Goal: Task Accomplishment & Management: Manage account settings

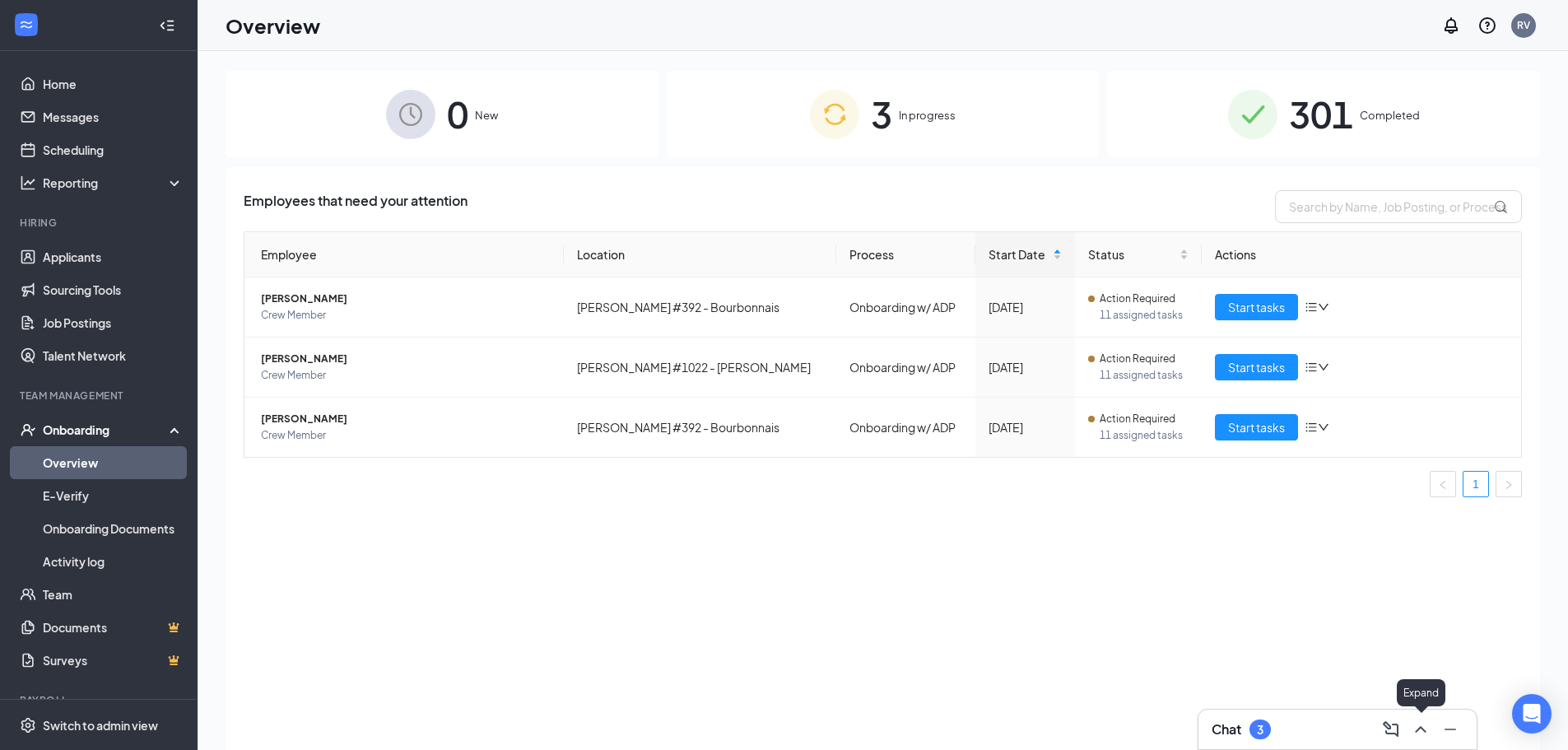
click at [1422, 728] on icon "ChevronUp" at bounding box center [1420, 729] width 10 height 7
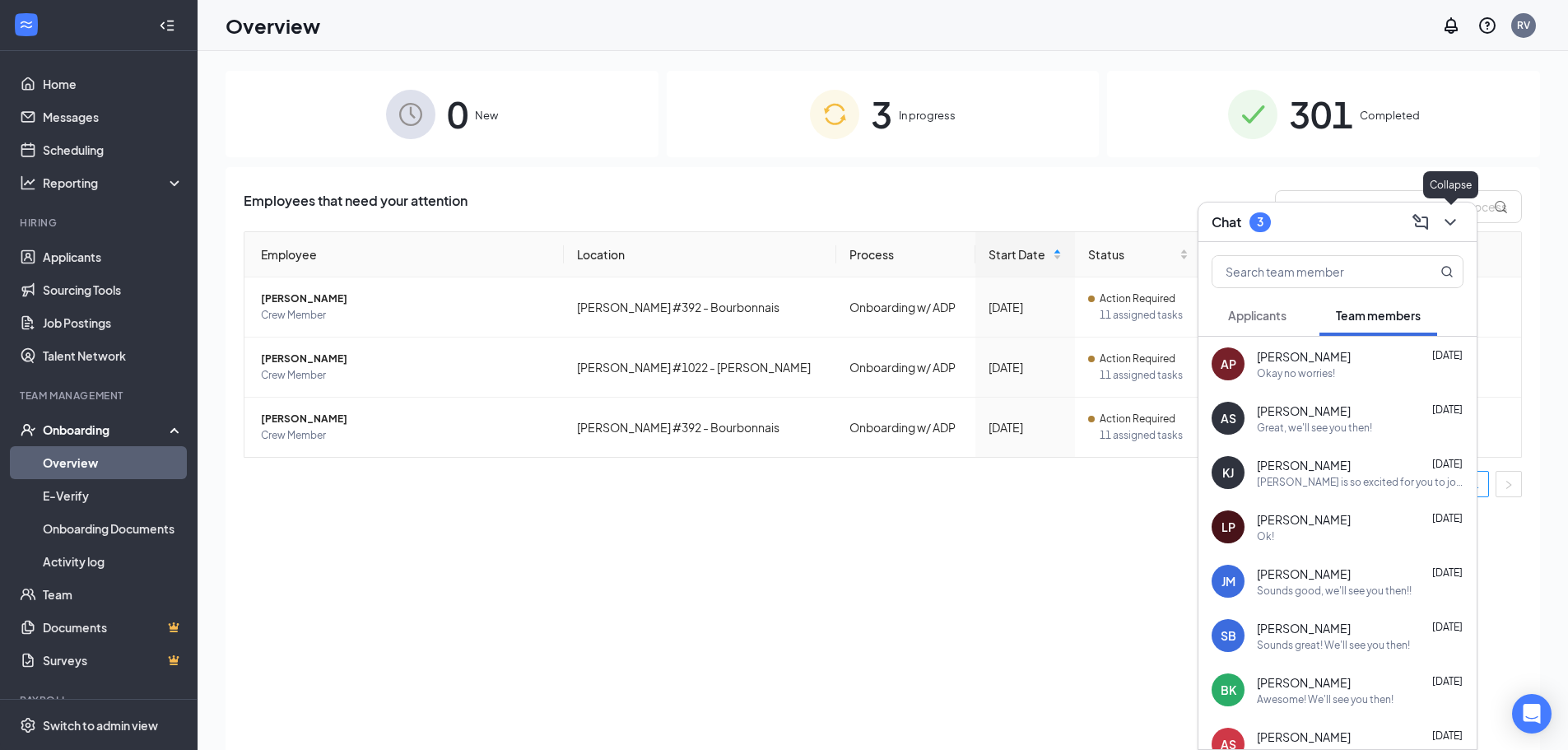
click at [1459, 221] on icon "ChevronDown" at bounding box center [1450, 222] width 20 height 20
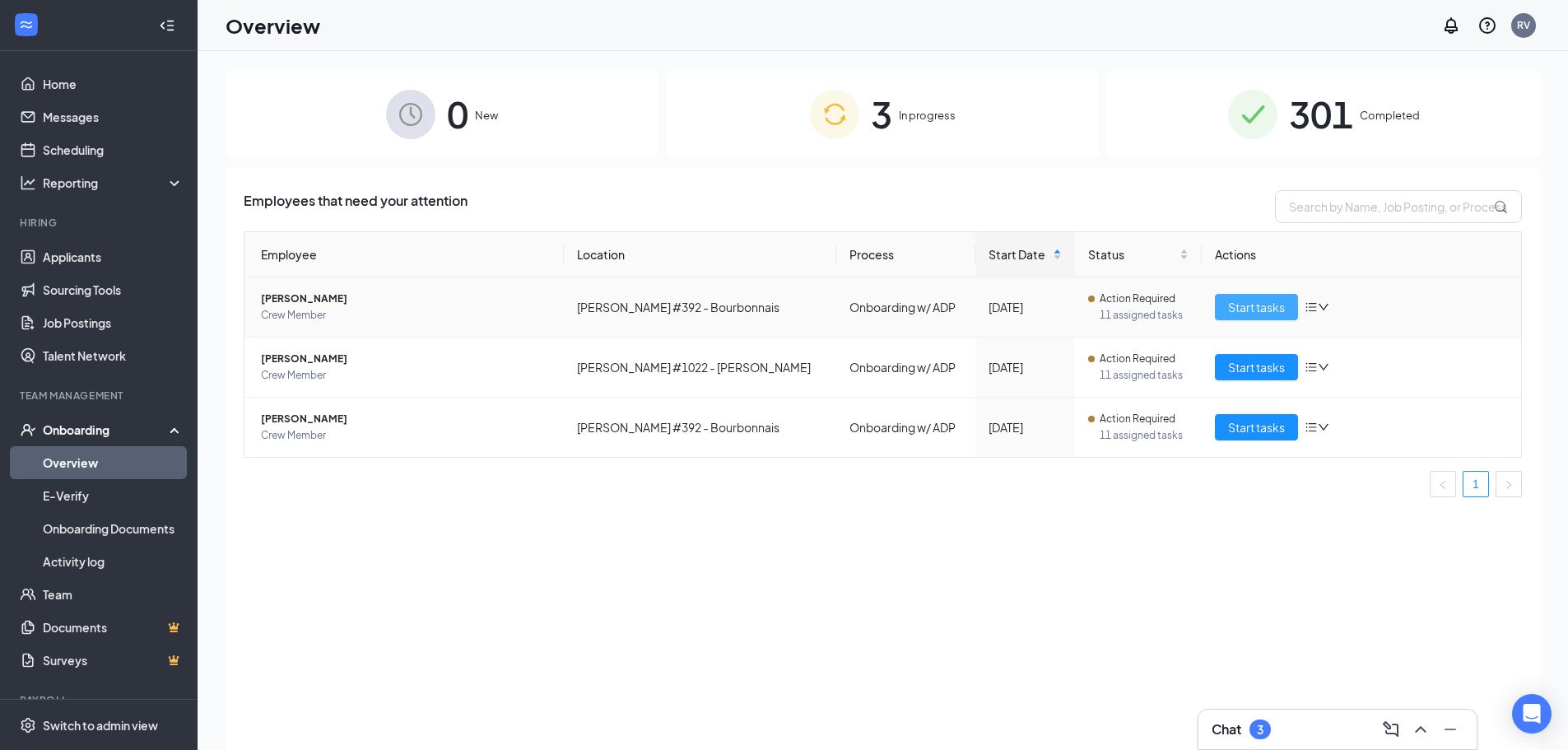
click at [1235, 303] on span "Start tasks" at bounding box center [1257, 307] width 57 height 18
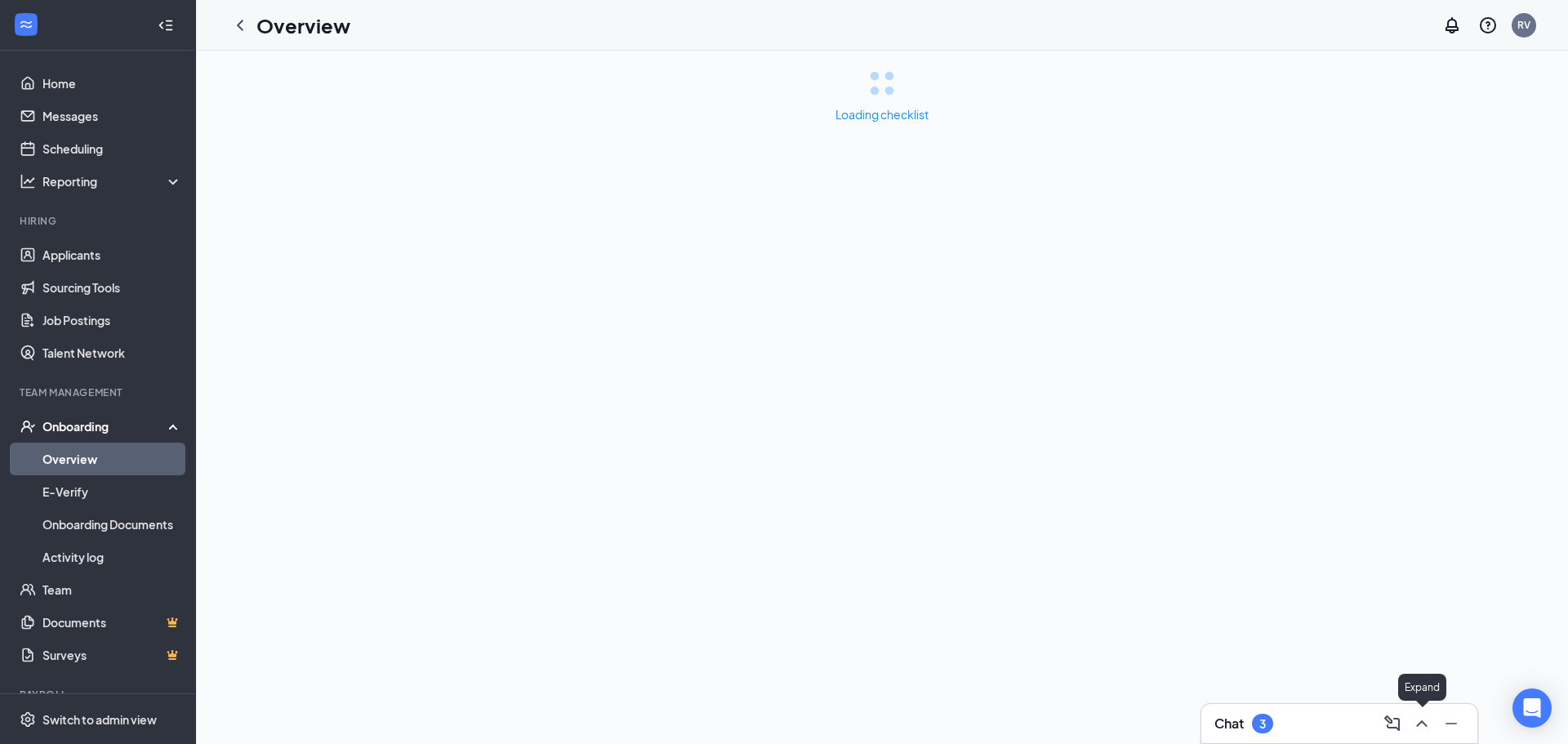
click at [1419, 723] on icon "ChevronUp" at bounding box center [1421, 723] width 20 height 20
click at [1277, 321] on button "Applicants" at bounding box center [1260, 313] width 91 height 41
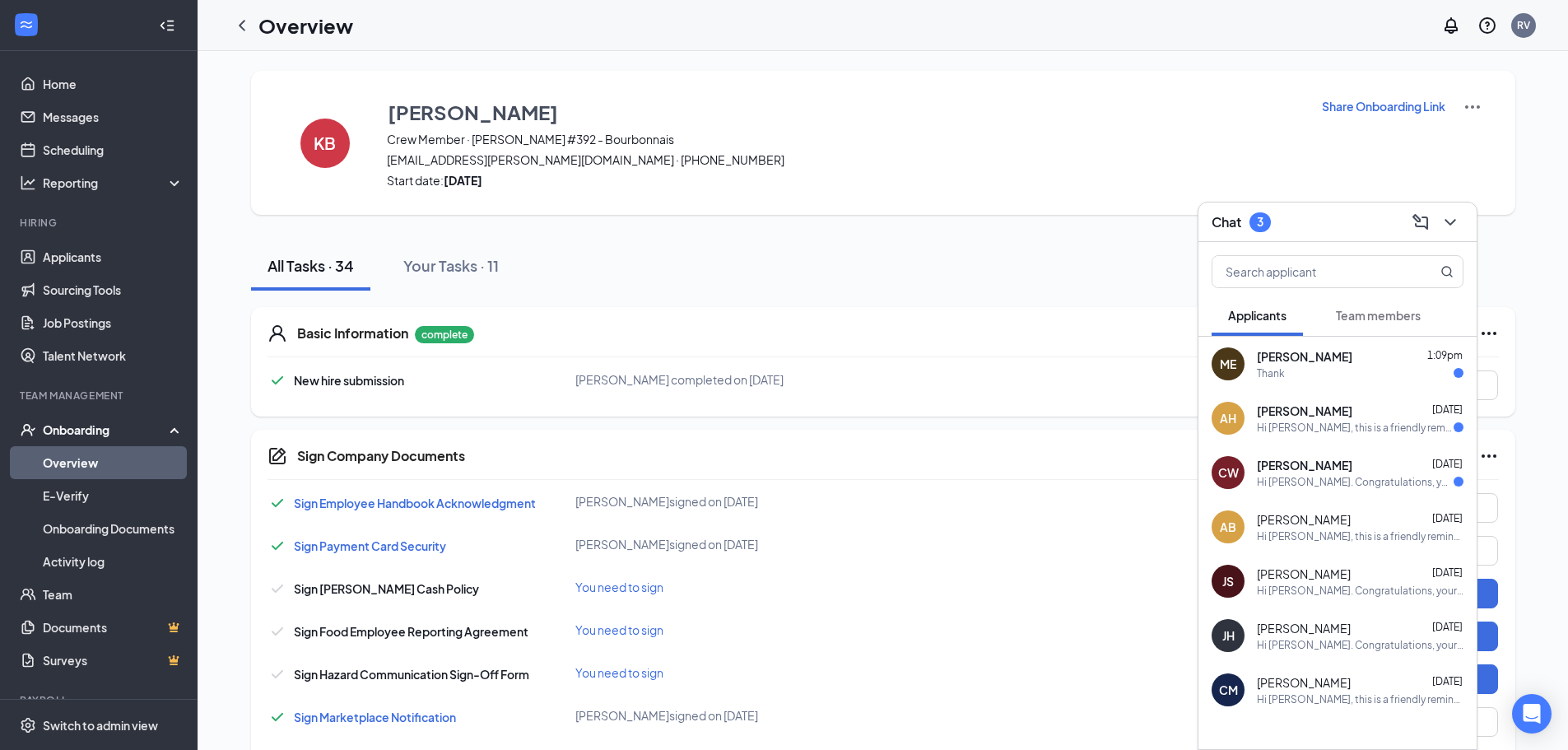
click at [1406, 468] on div "[PERSON_NAME] [DATE]" at bounding box center [1360, 465] width 206 height 16
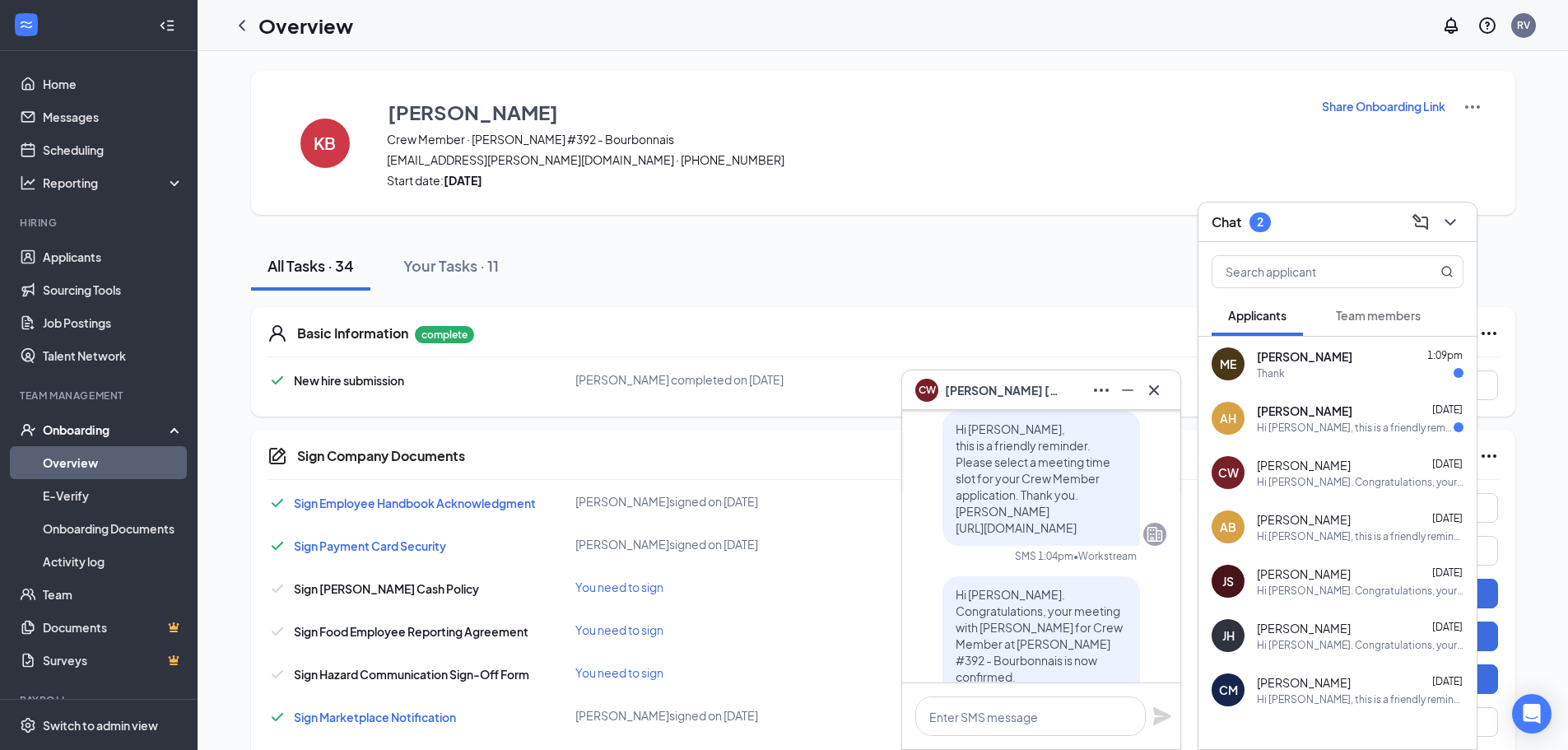
scroll to position [-165, 0]
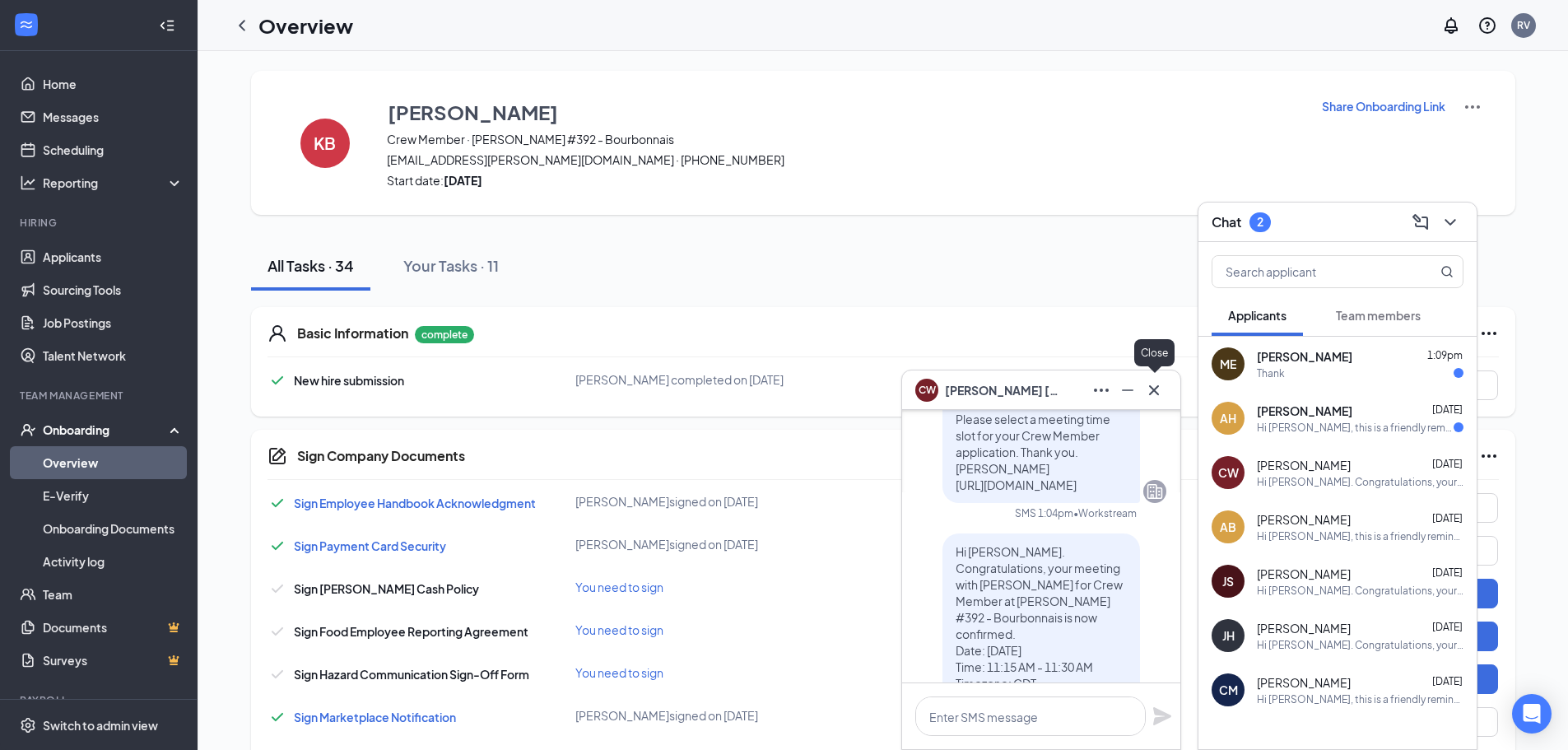
click at [1154, 394] on icon "Cross" at bounding box center [1153, 390] width 20 height 20
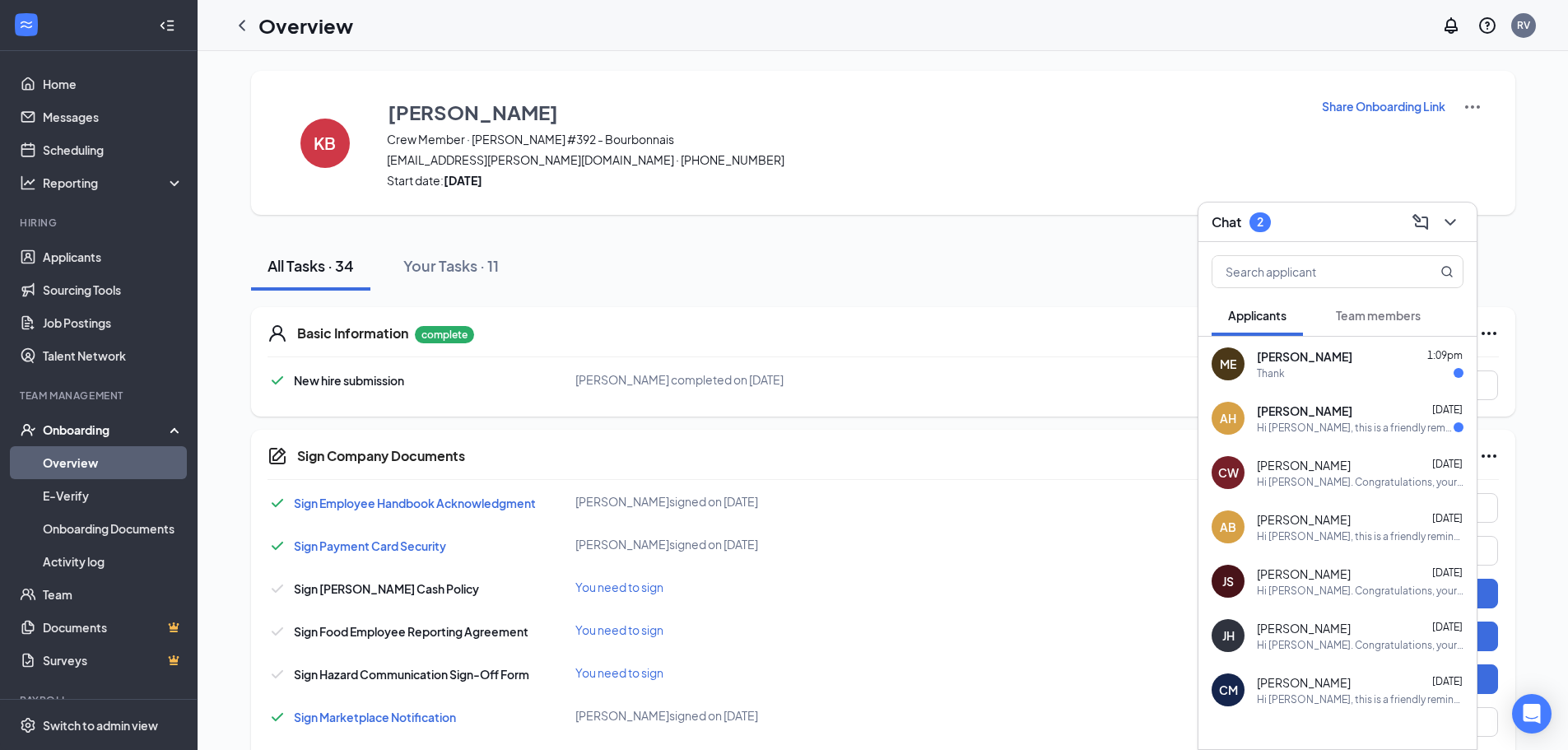
click at [1316, 410] on span "[PERSON_NAME]" at bounding box center [1305, 410] width 96 height 16
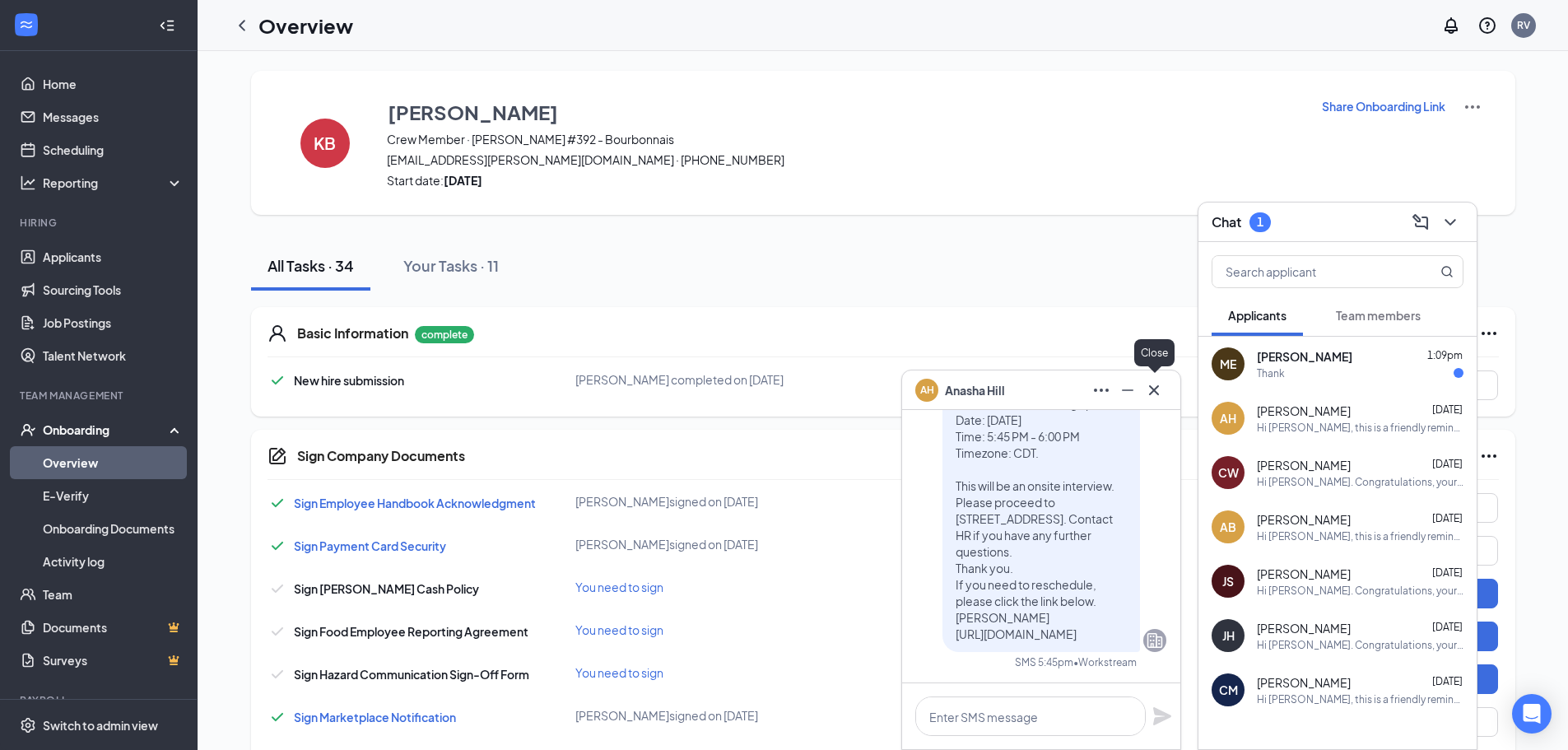
click at [1156, 389] on icon "Cross" at bounding box center [1153, 389] width 10 height 10
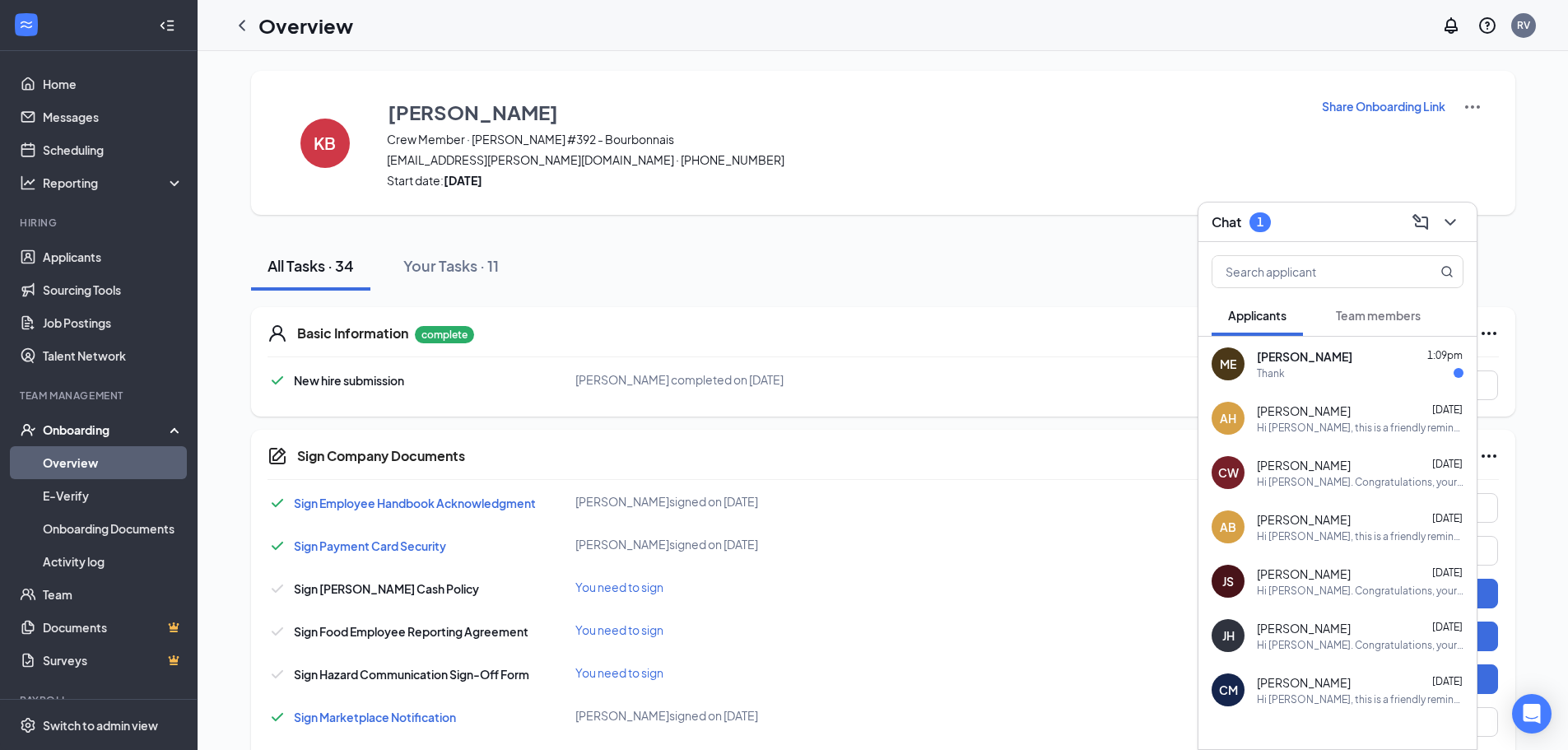
click at [1371, 352] on div "[PERSON_NAME] 1:09pm" at bounding box center [1360, 356] width 206 height 16
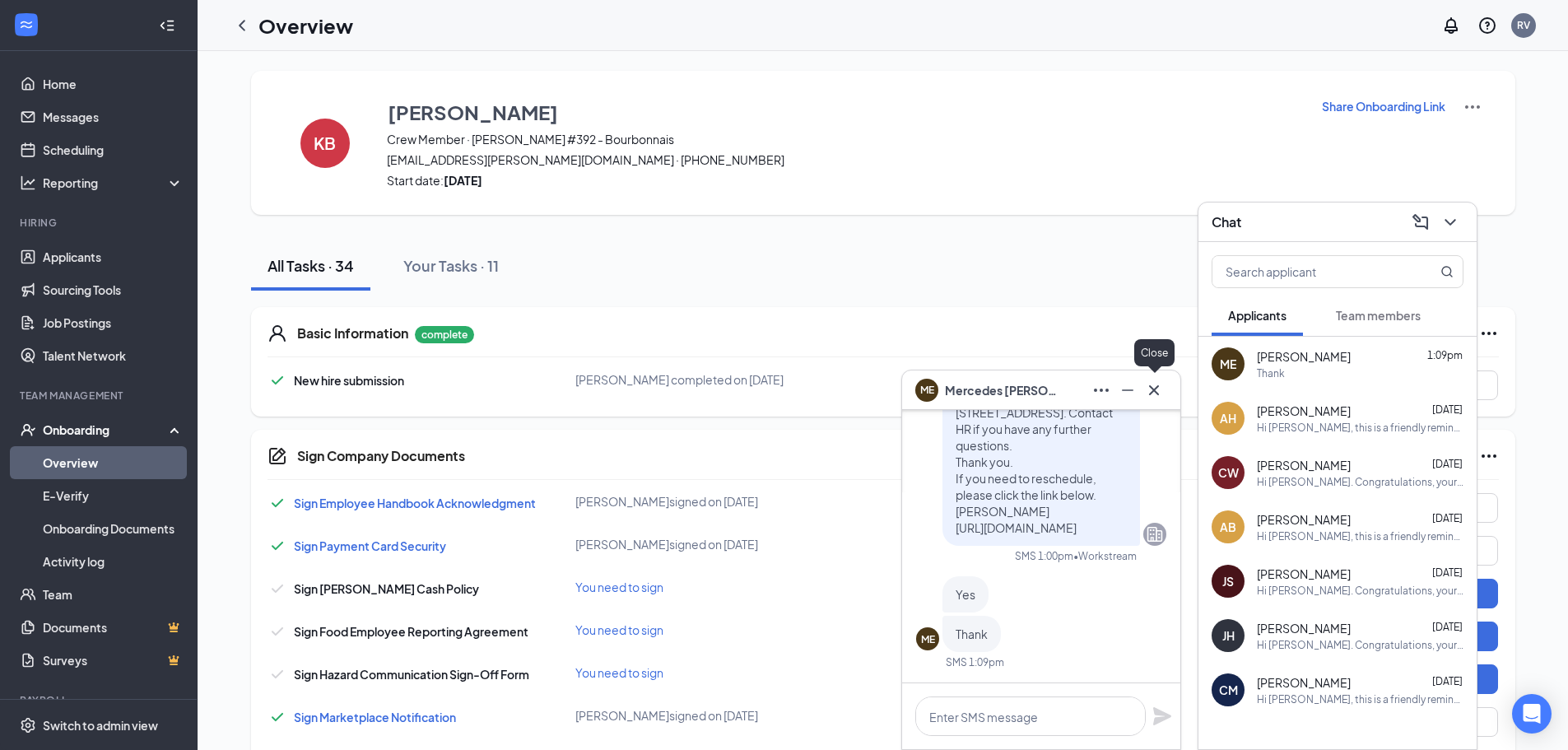
click at [1157, 394] on icon "Cross" at bounding box center [1153, 390] width 20 height 20
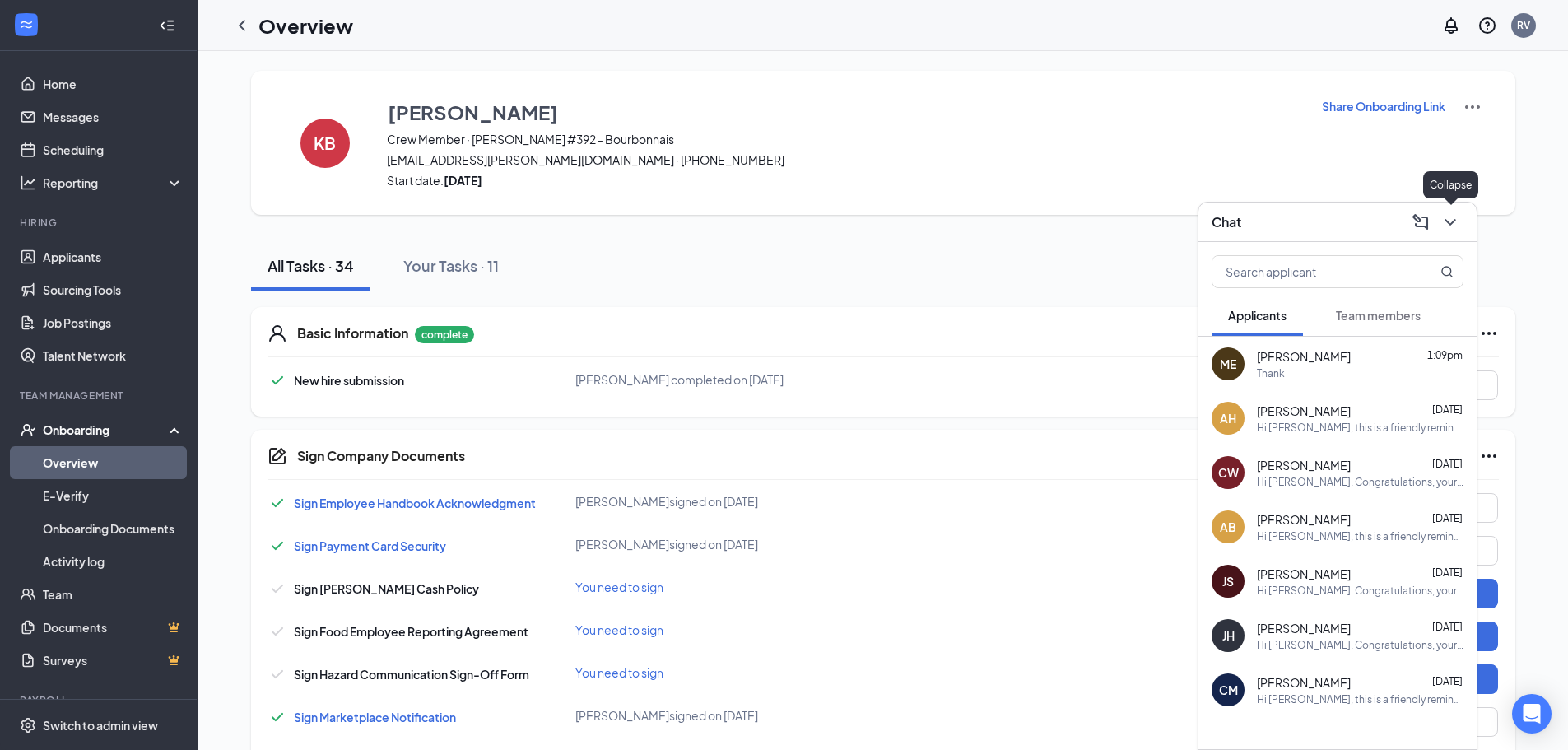
click at [1457, 225] on icon "ChevronDown" at bounding box center [1450, 222] width 20 height 20
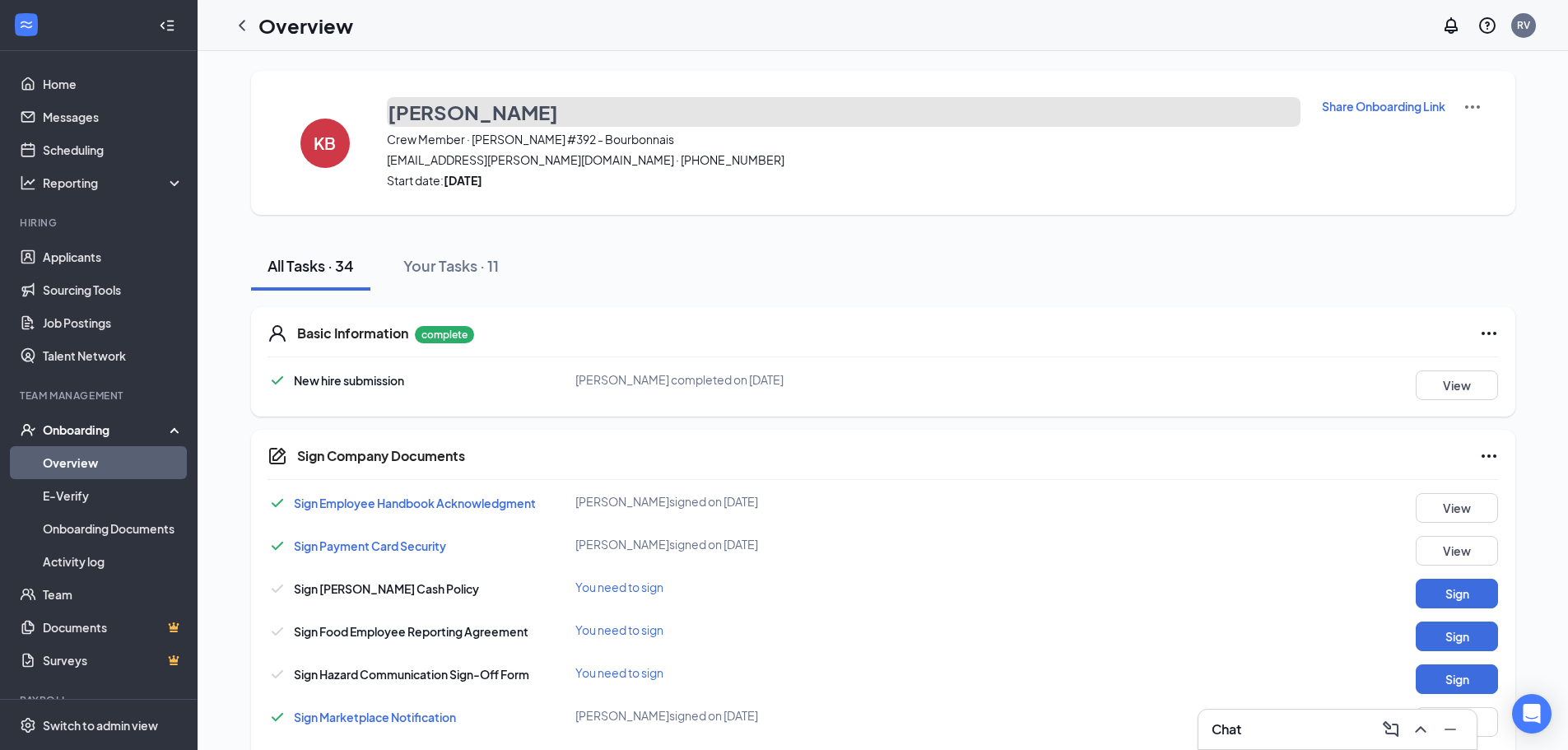
click at [478, 101] on h3 "[PERSON_NAME]" at bounding box center [473, 111] width 170 height 28
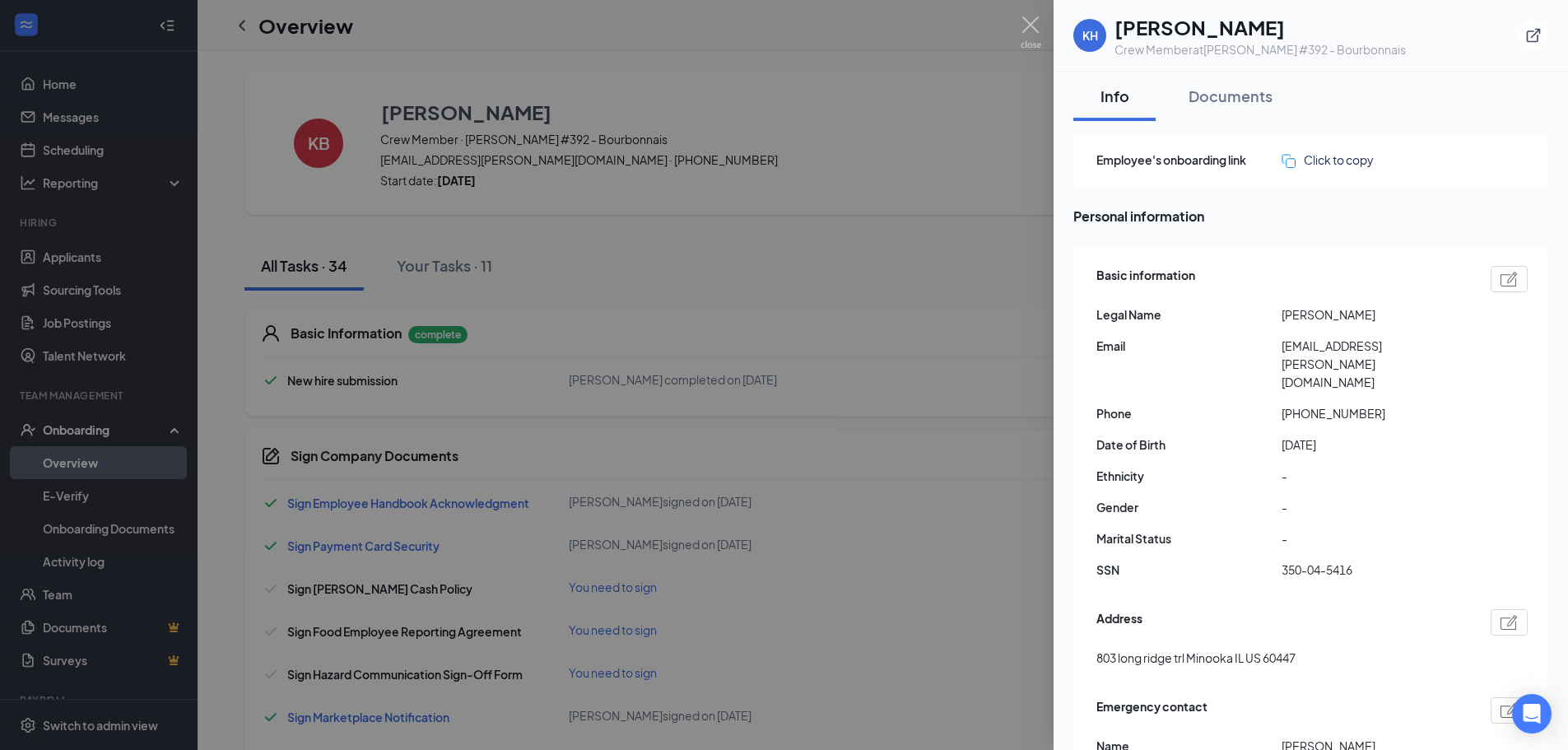
click at [760, 306] on div at bounding box center [784, 375] width 1568 height 750
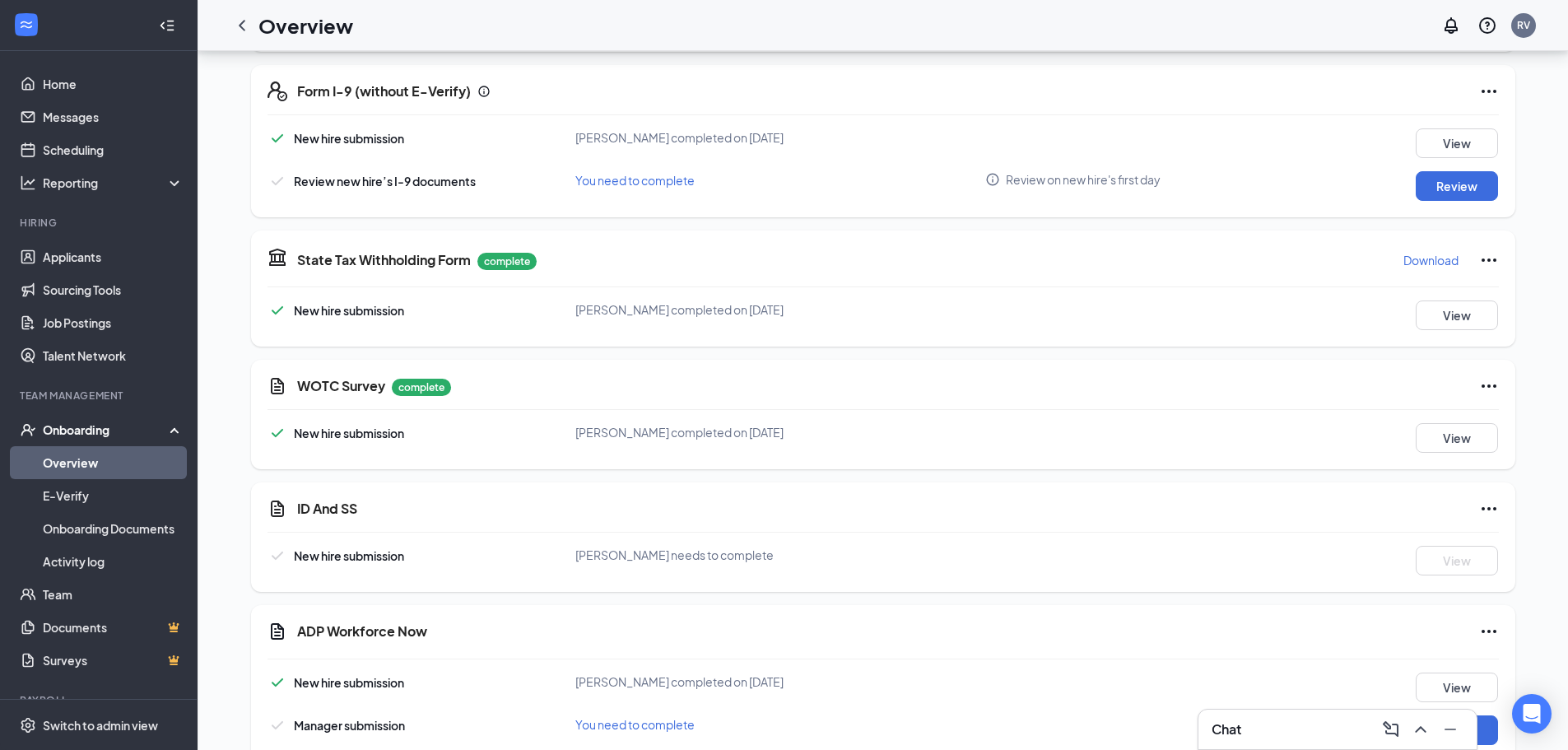
scroll to position [1679, 0]
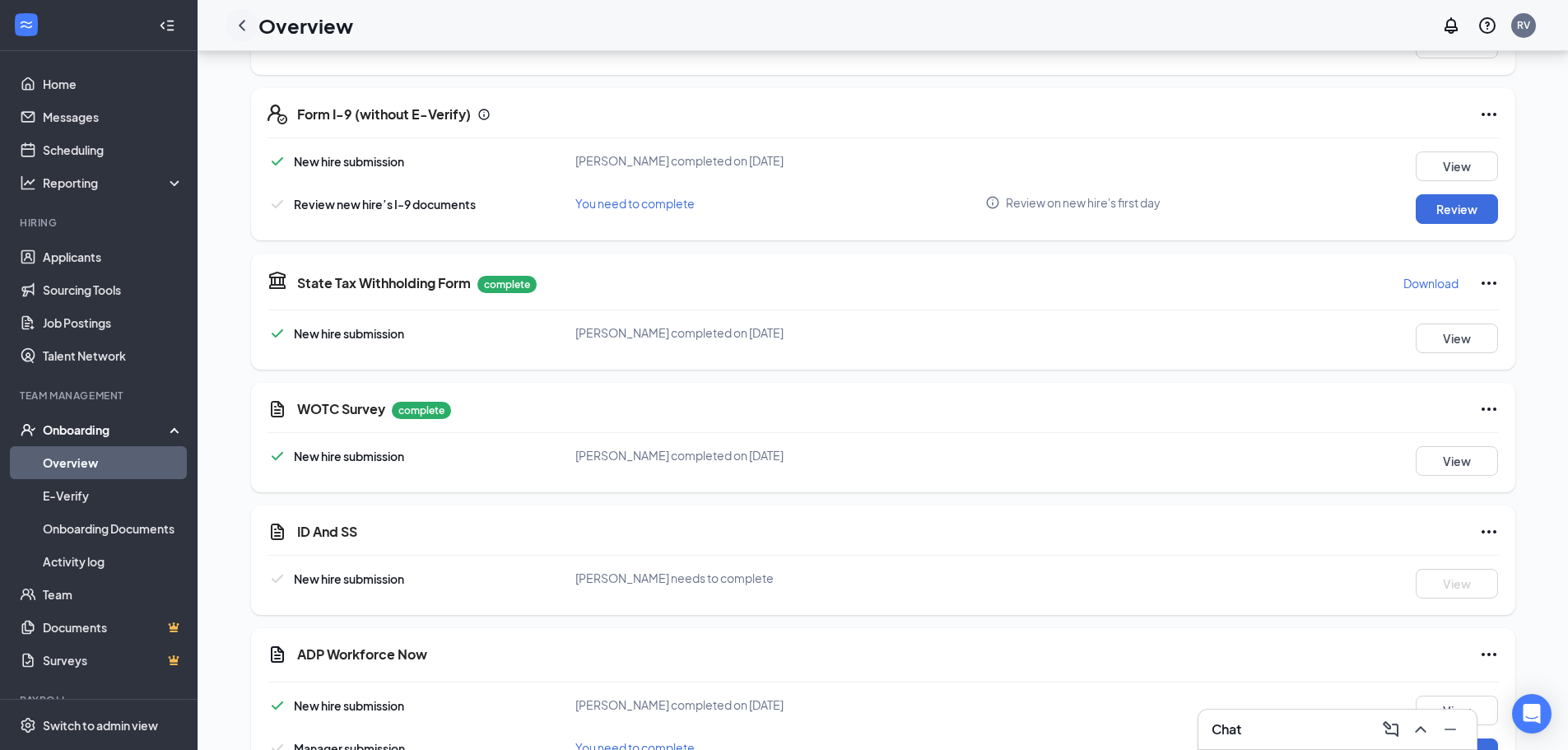
click at [242, 26] on icon "ChevronLeft" at bounding box center [242, 25] width 7 height 10
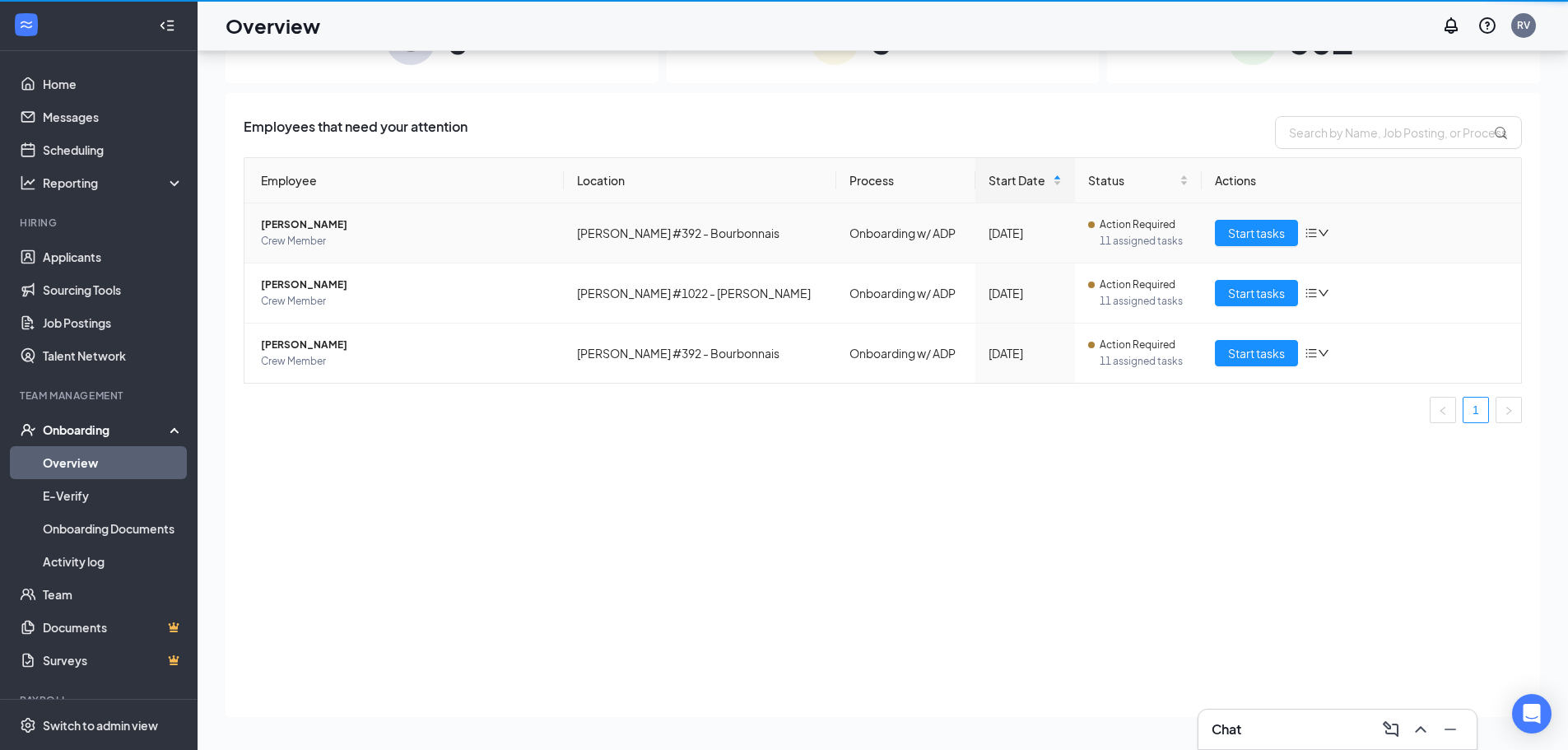
scroll to position [74, 0]
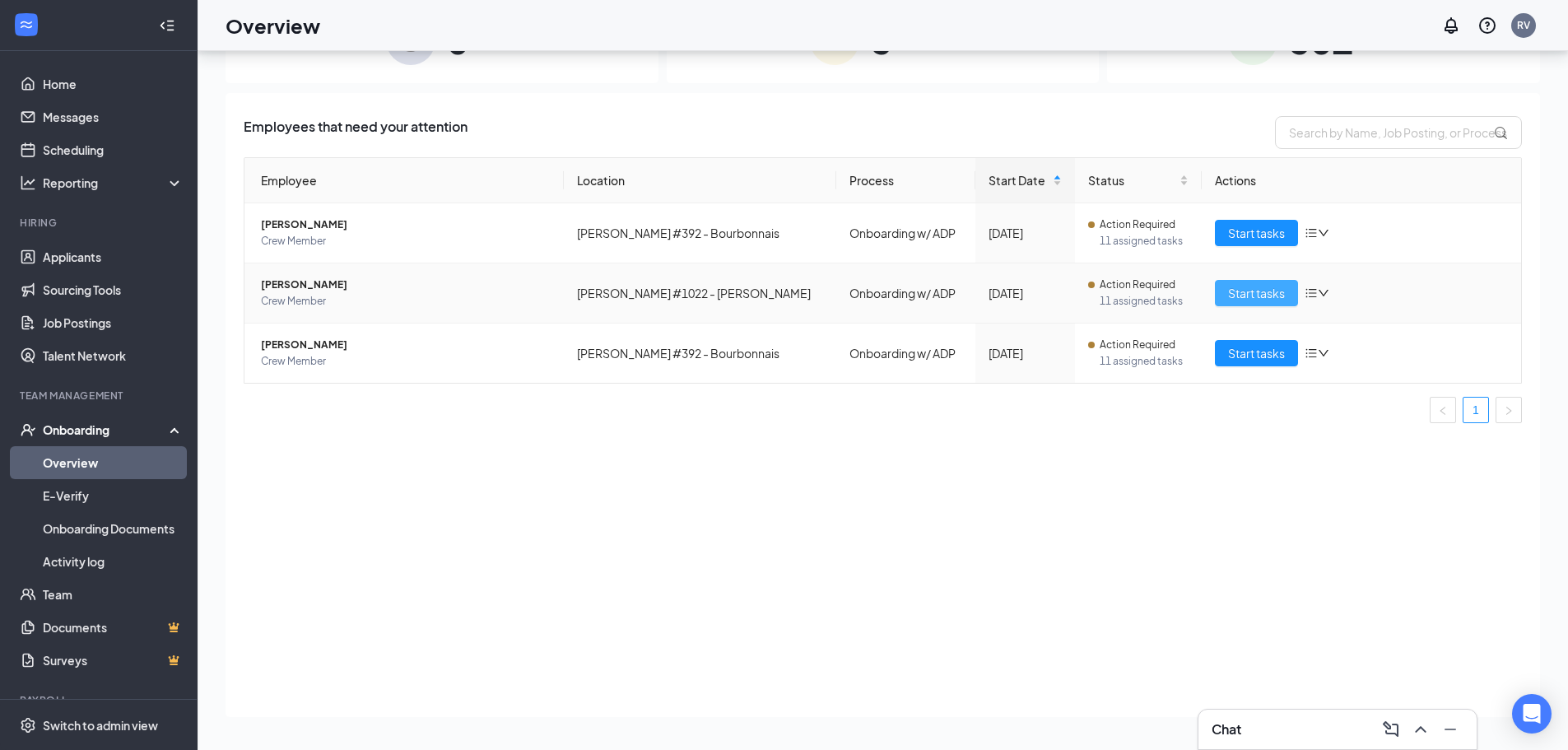
click at [1241, 288] on span "Start tasks" at bounding box center [1257, 293] width 57 height 18
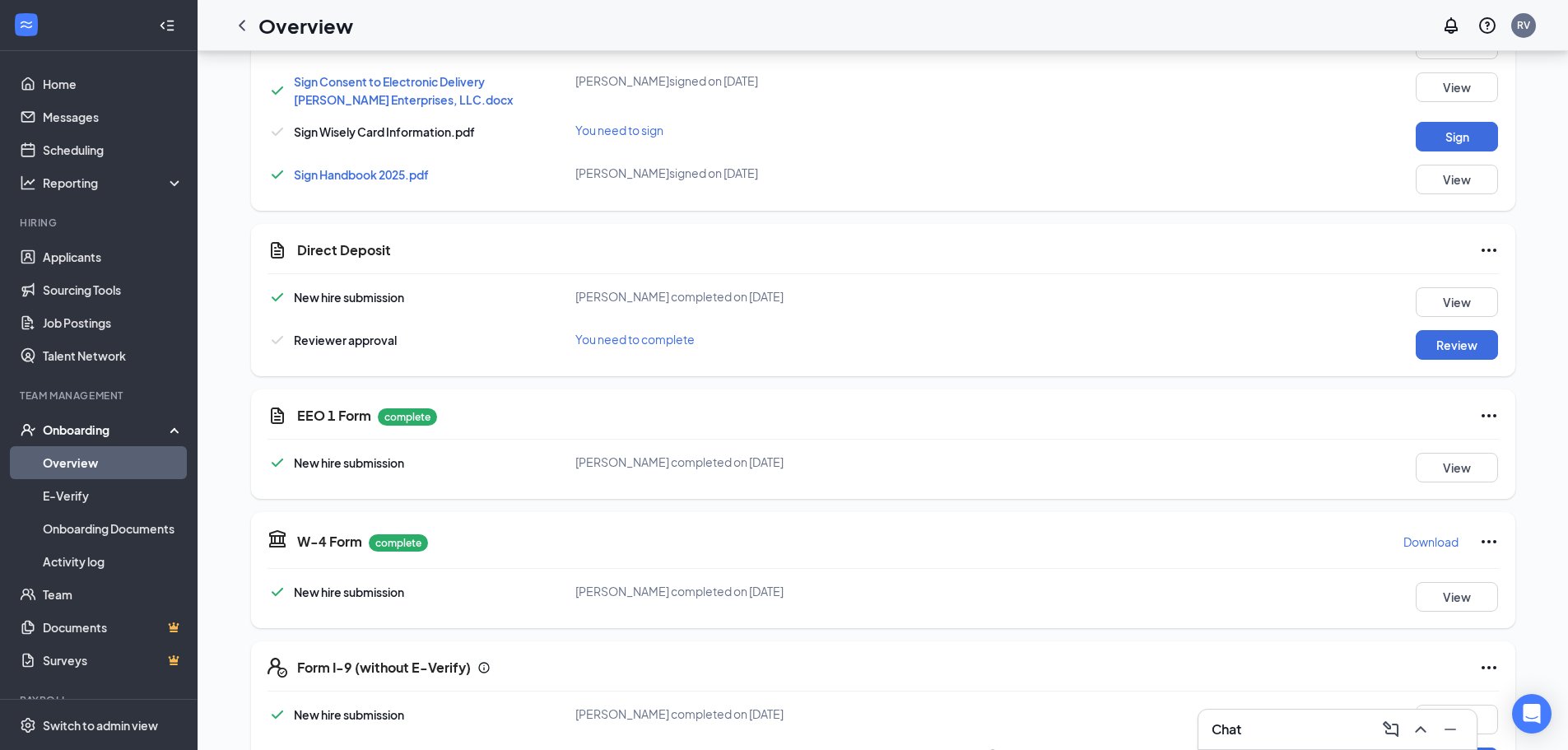
scroll to position [1103, 0]
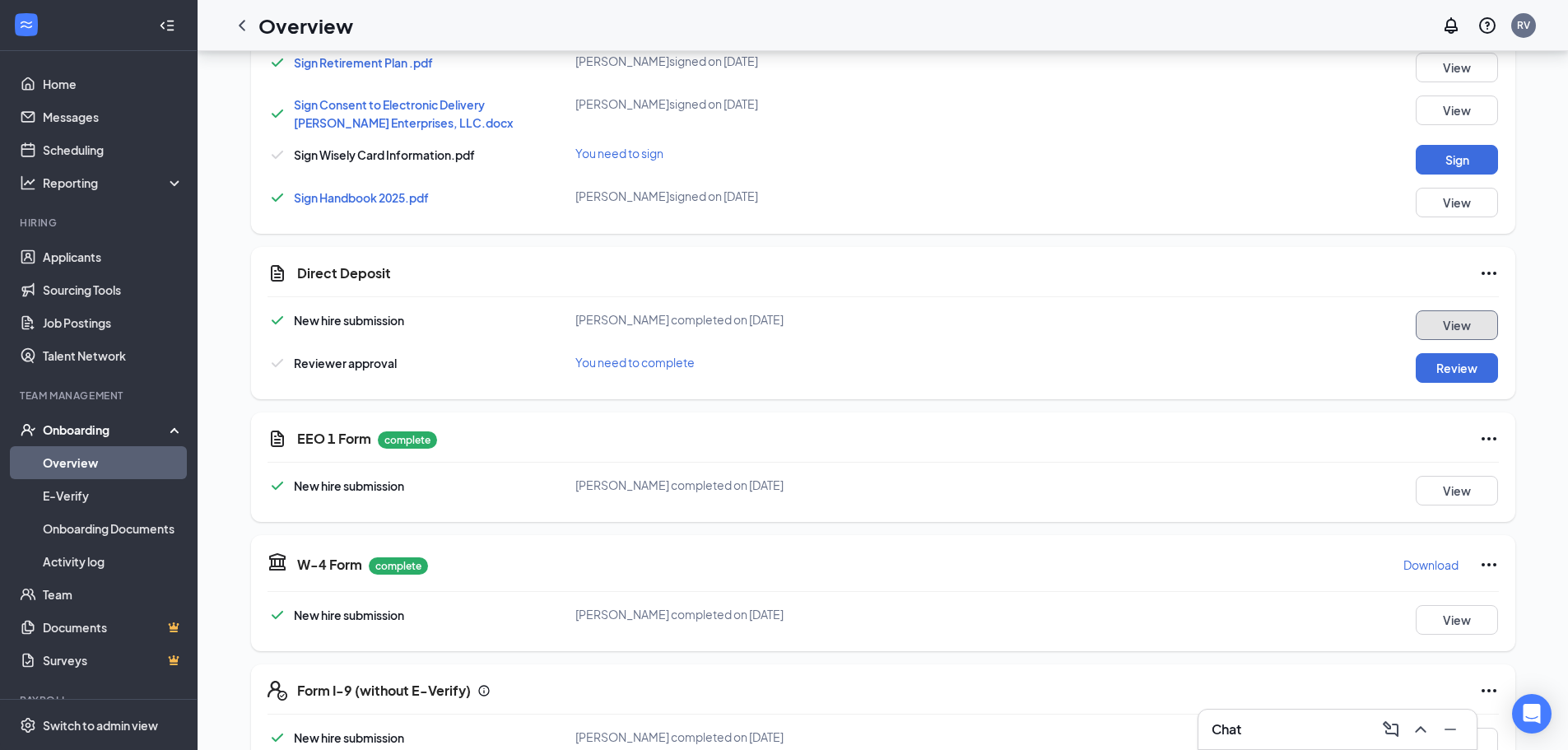
click at [1473, 310] on button "View" at bounding box center [1457, 325] width 82 height 29
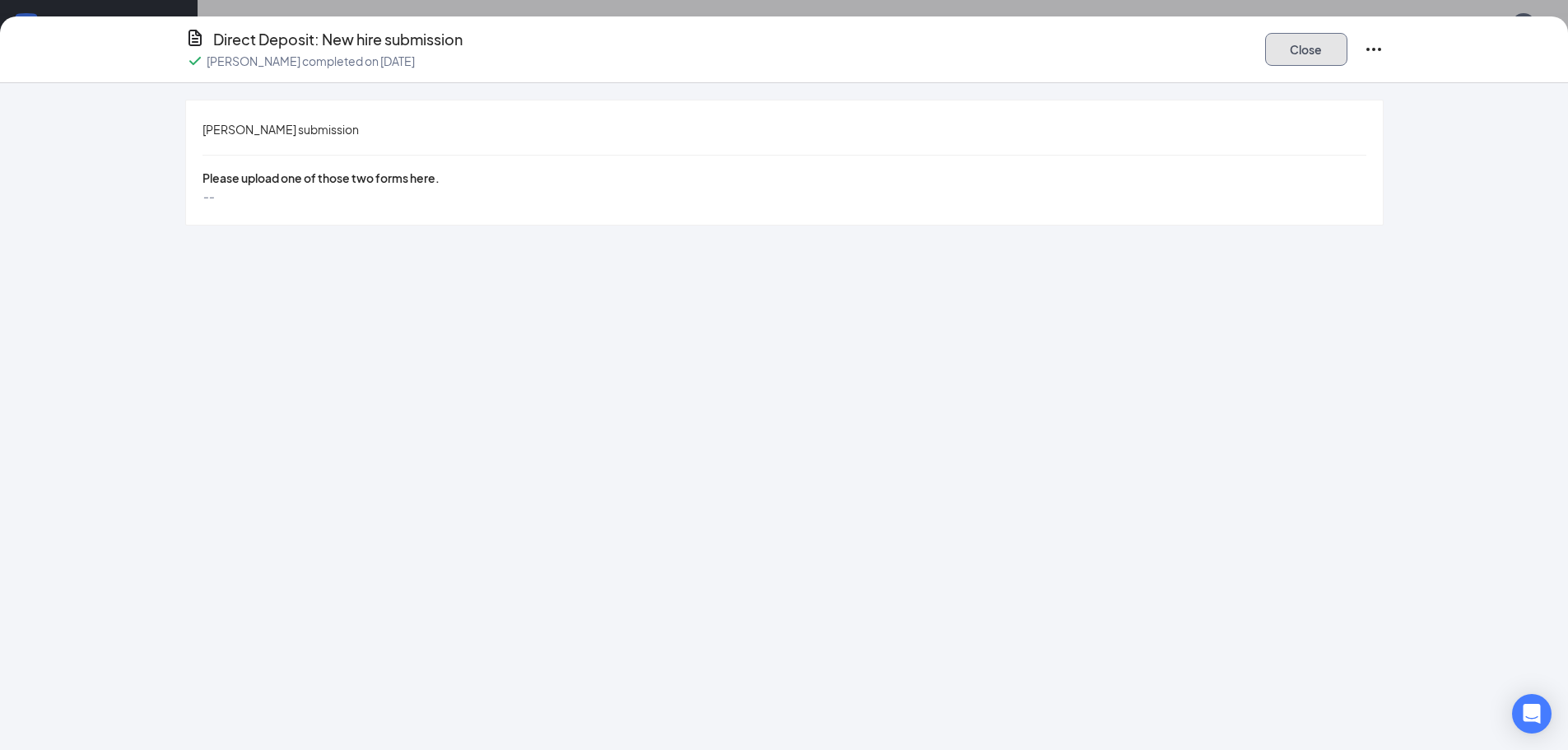
click at [1327, 47] on button "Close" at bounding box center [1306, 49] width 82 height 33
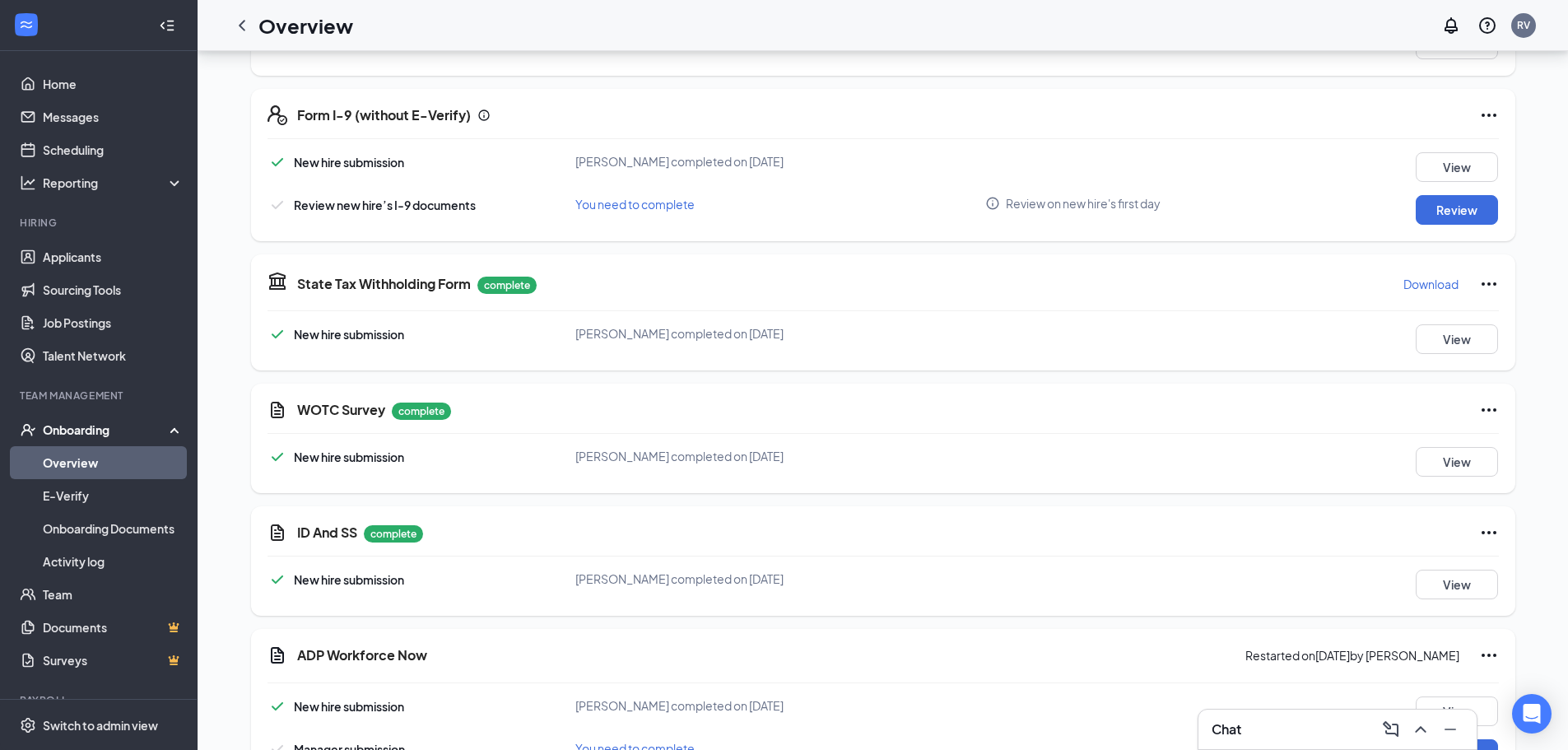
scroll to position [1679, 0]
click at [1475, 578] on button "View" at bounding box center [1457, 583] width 82 height 29
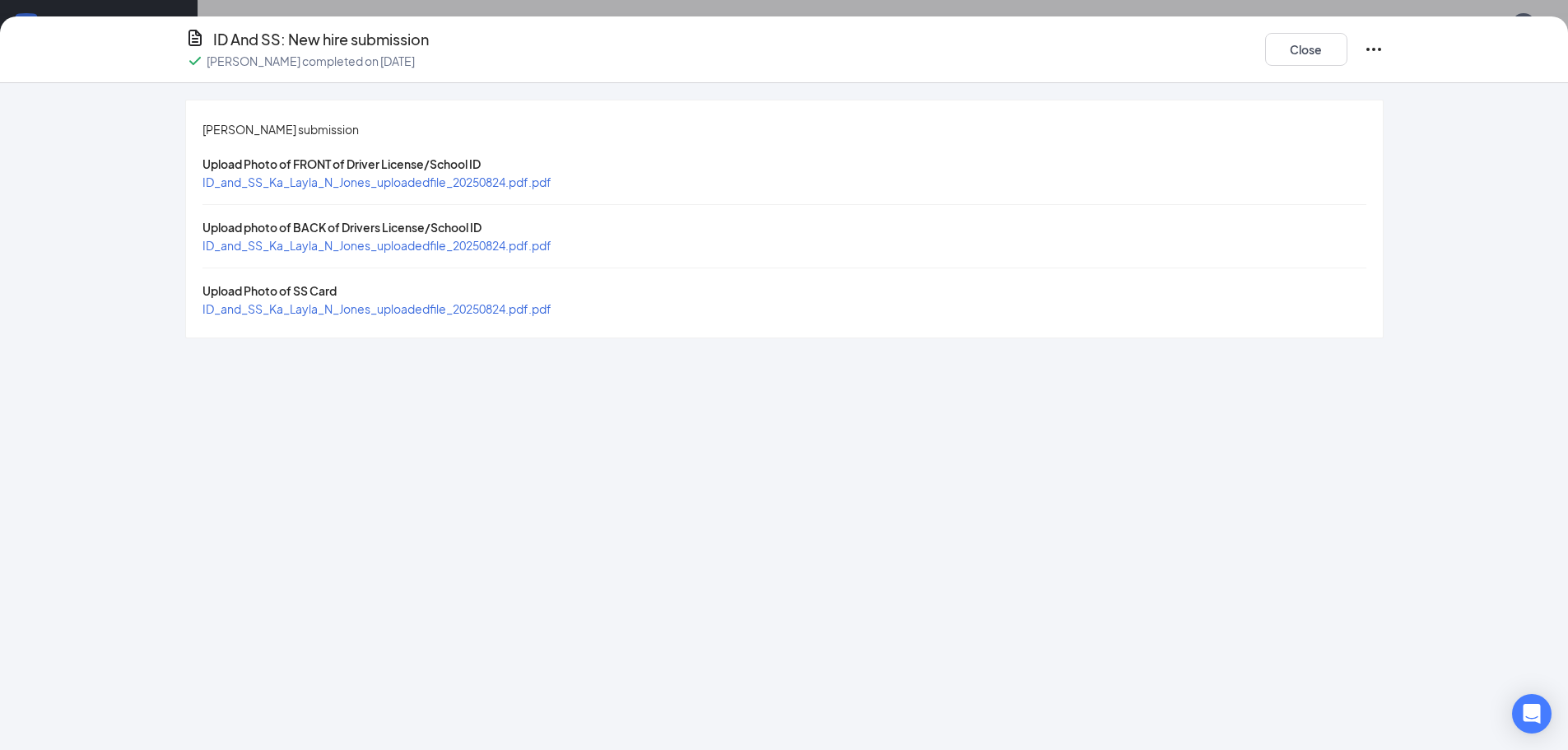
click at [521, 182] on span "ID_and_SS_Ka_Layla_N_Jones_uploadedfile_20250824.pdf.pdf" at bounding box center [377, 181] width 349 height 15
click at [1305, 38] on button "Close" at bounding box center [1306, 49] width 82 height 33
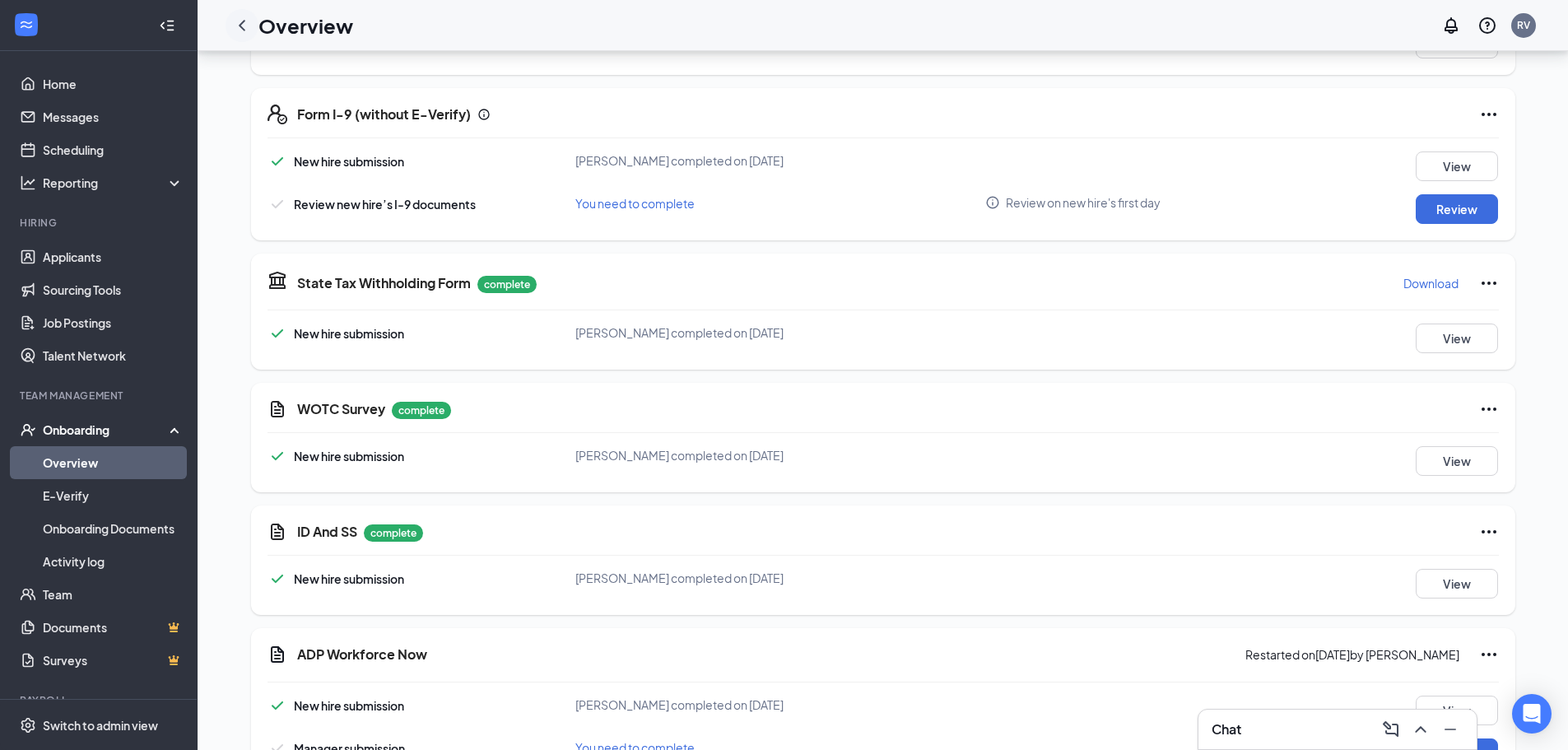
click at [242, 22] on icon "ChevronLeft" at bounding box center [242, 25] width 20 height 20
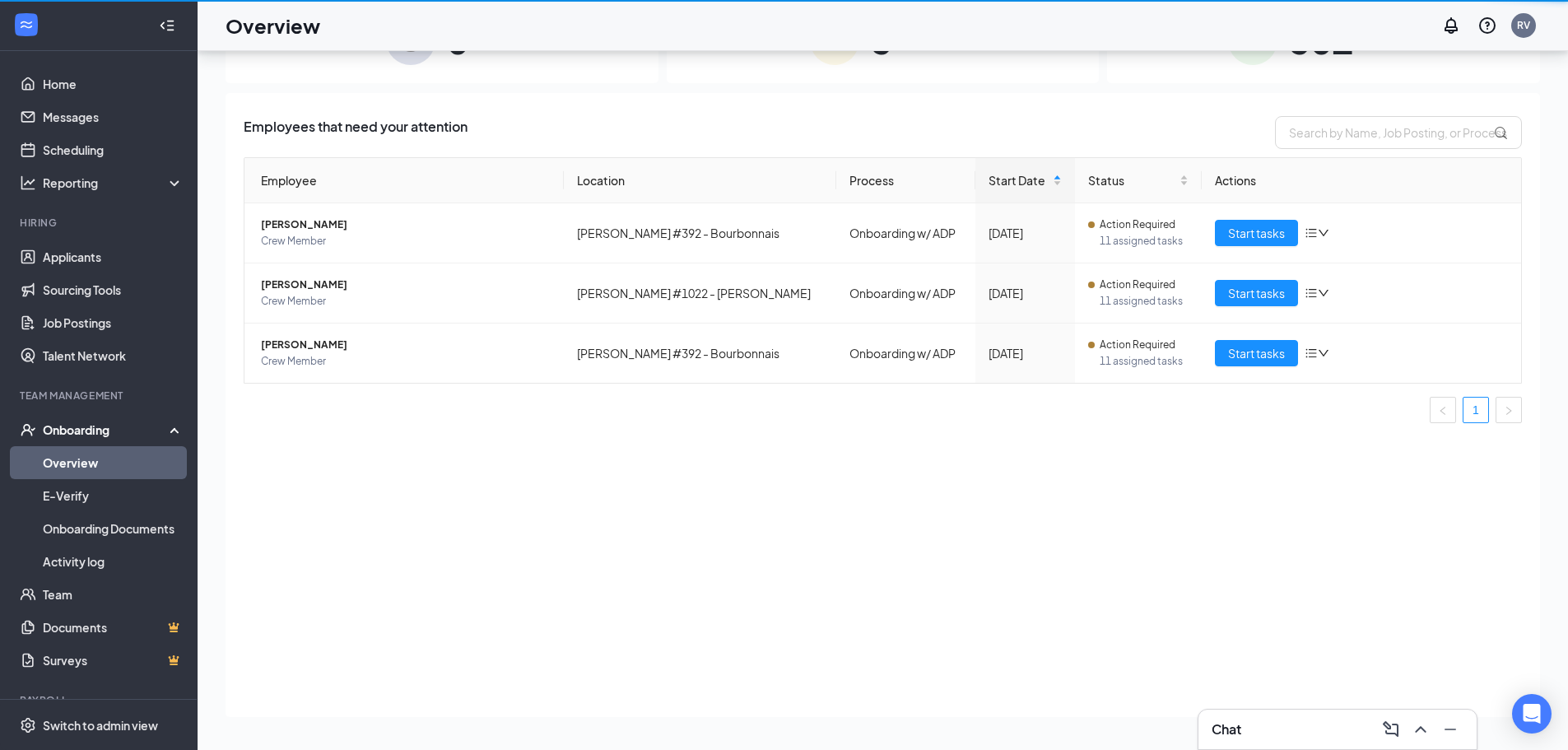
scroll to position [74, 0]
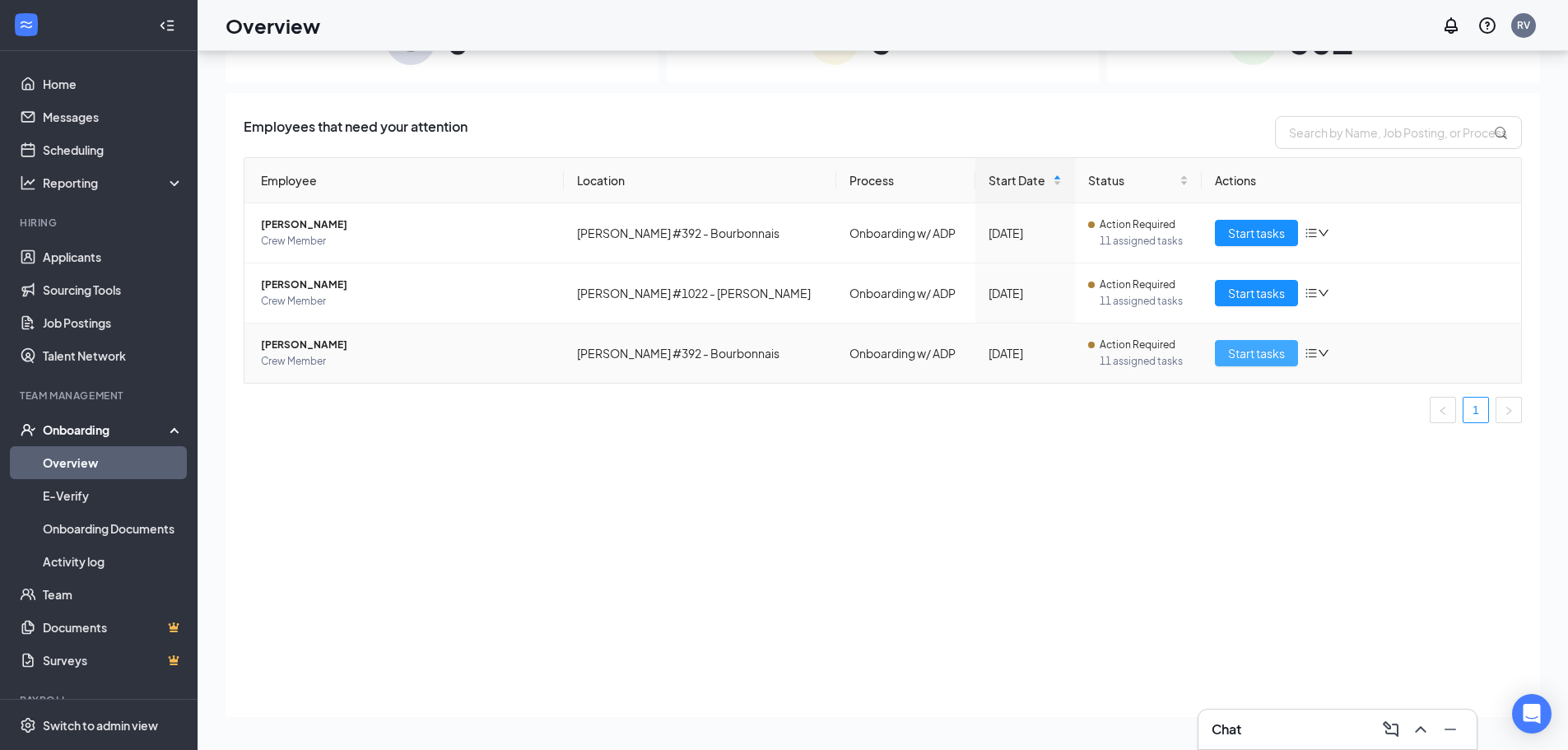
click at [1263, 359] on span "Start tasks" at bounding box center [1257, 353] width 57 height 18
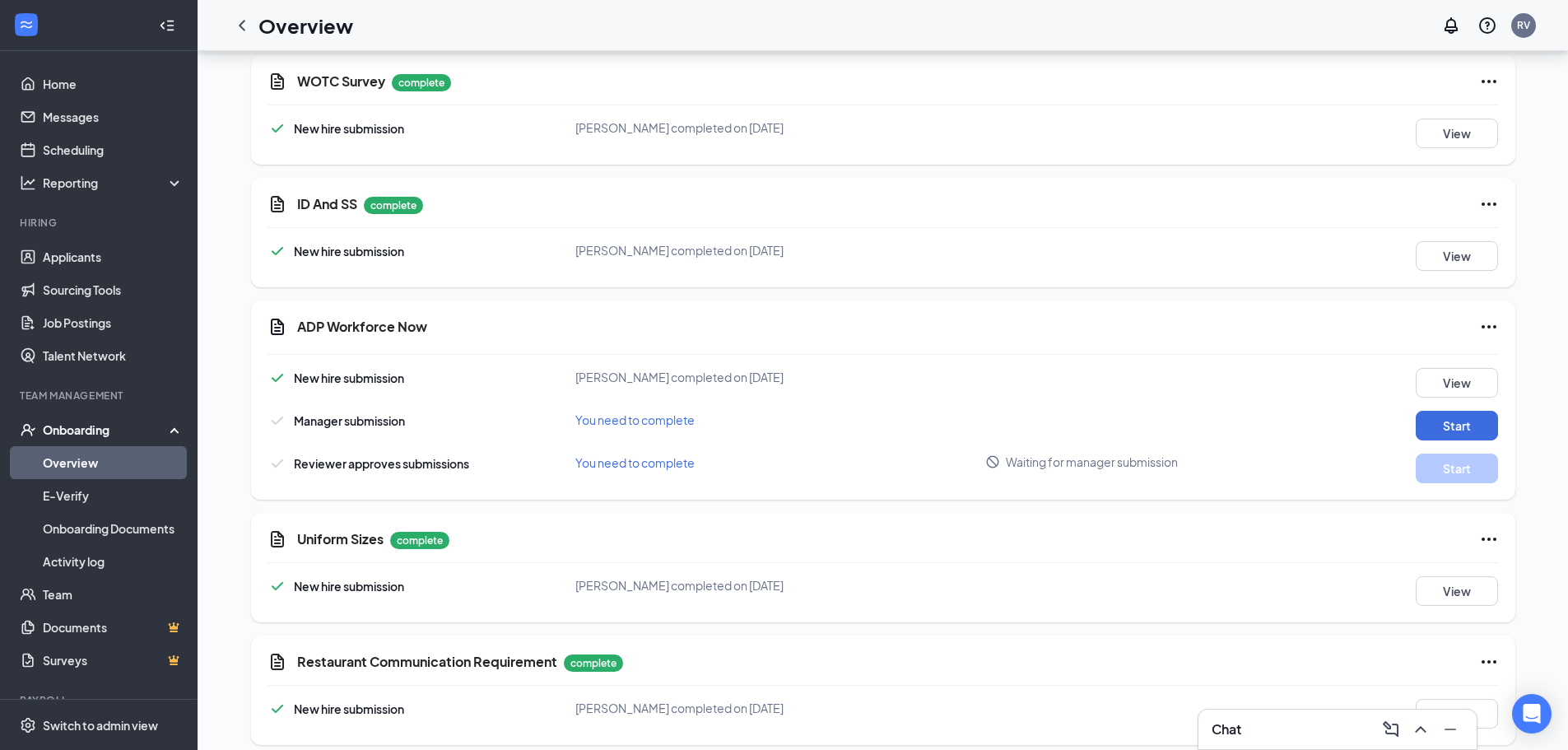
scroll to position [2008, 0]
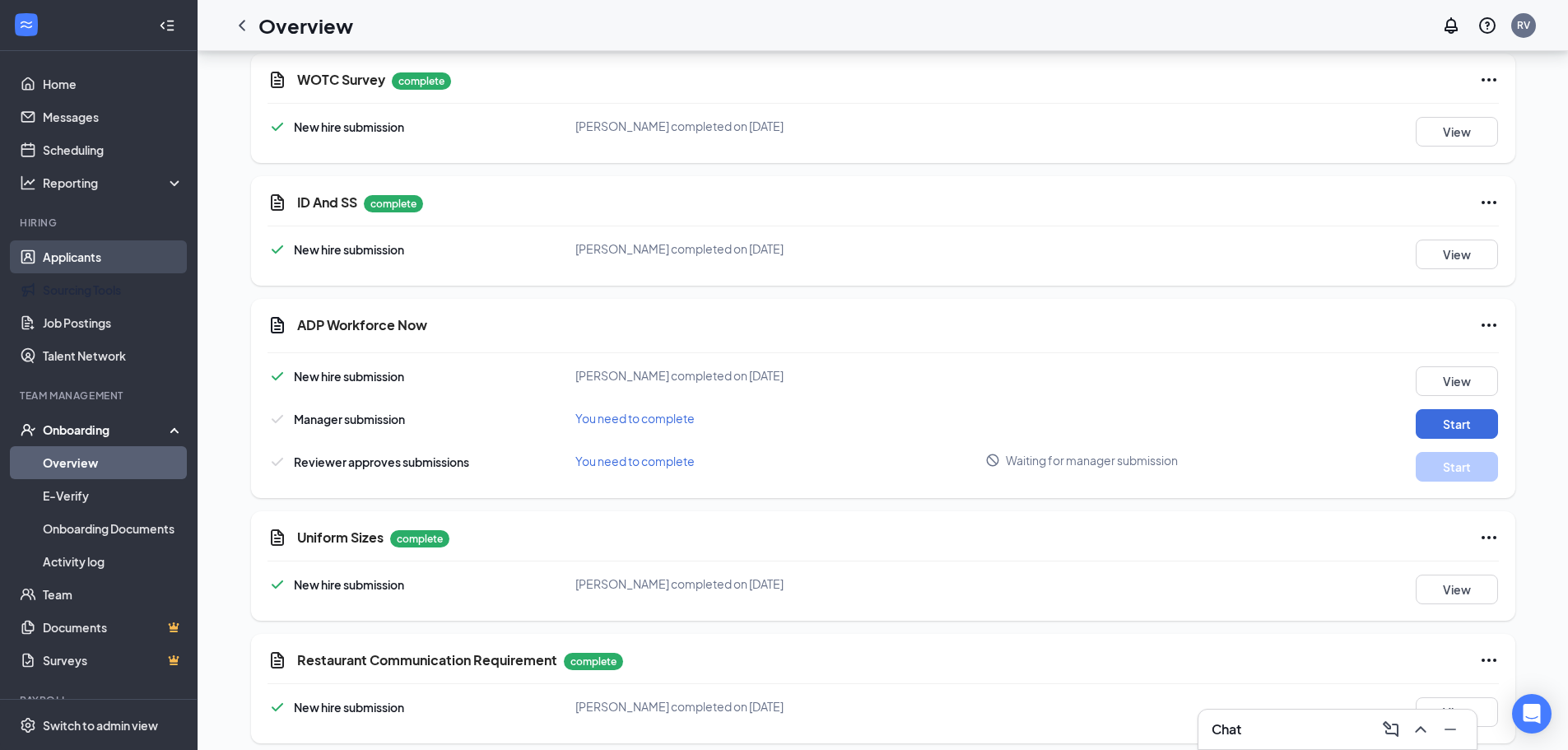
click at [89, 251] on link "Applicants" at bounding box center [113, 257] width 141 height 33
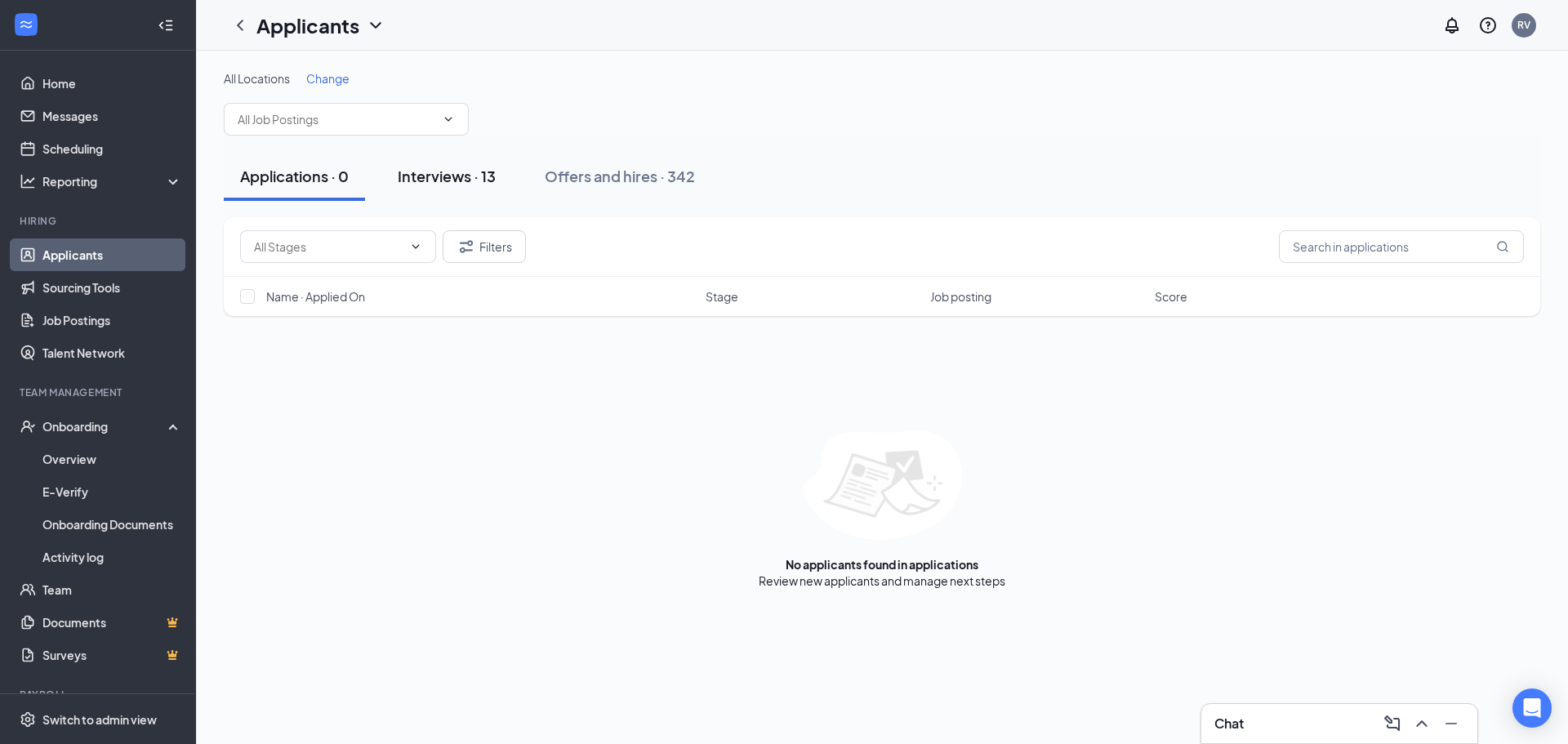
click at [469, 176] on div "Interviews · 13" at bounding box center [447, 176] width 98 height 21
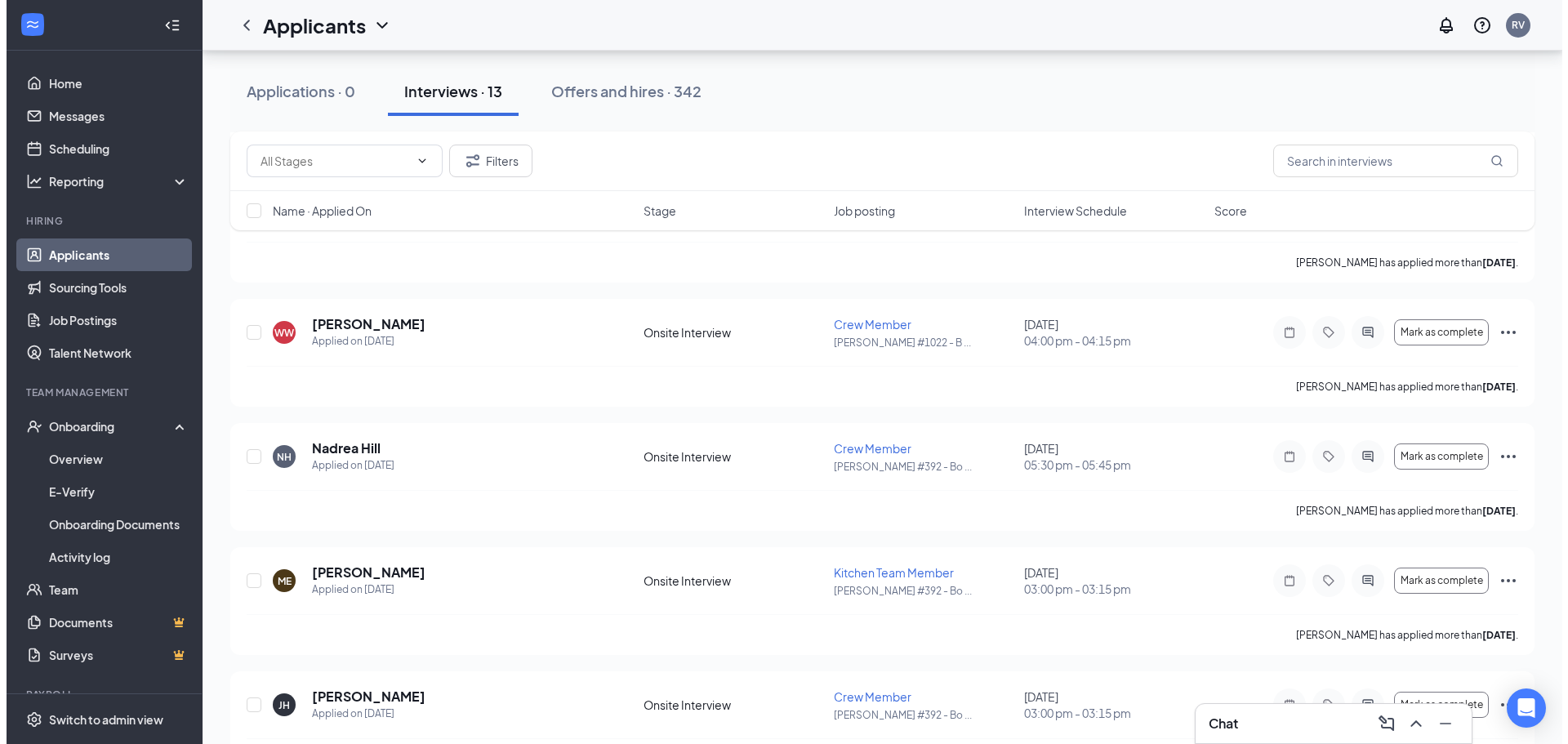
scroll to position [817, 0]
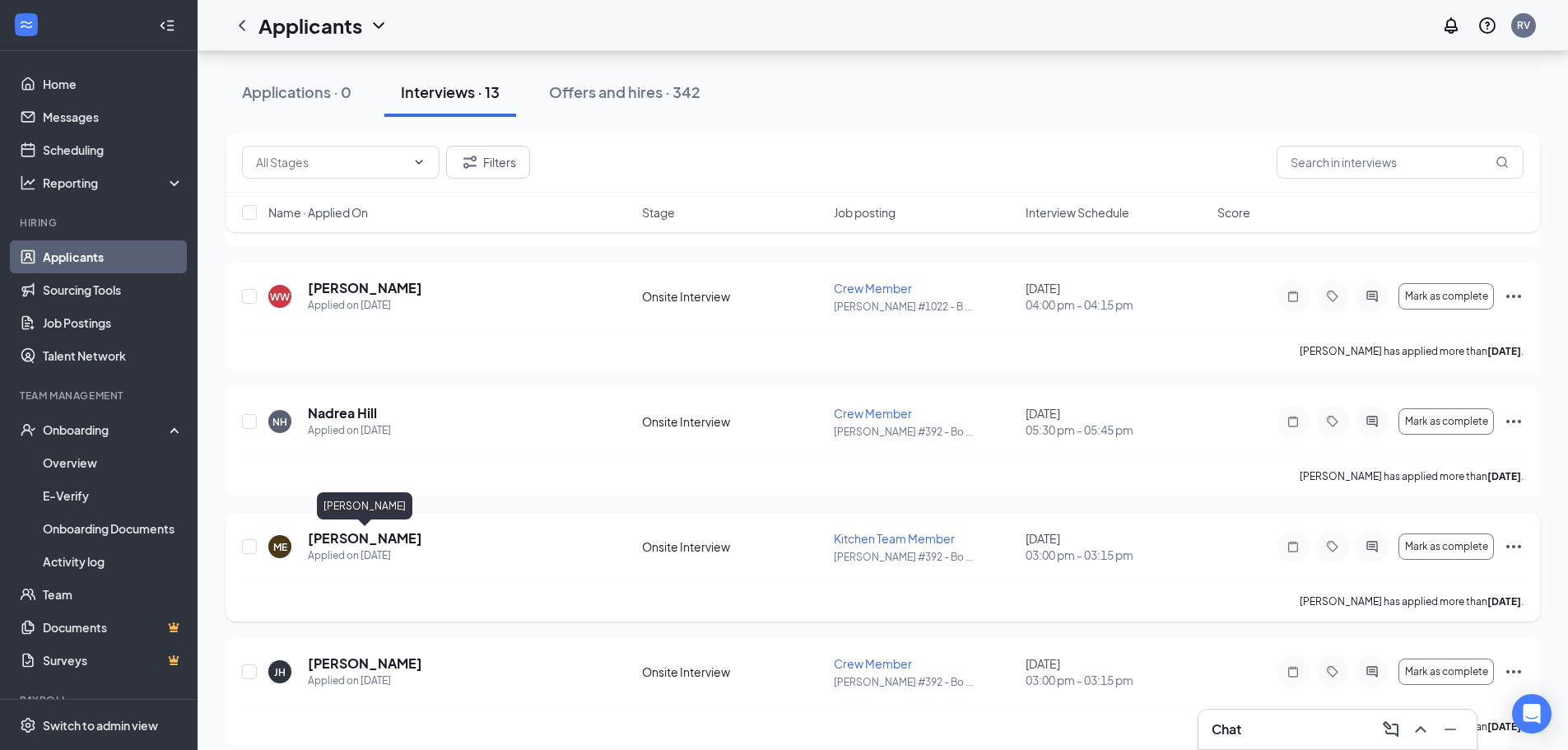
click at [382, 532] on h5 "[PERSON_NAME]" at bounding box center [365, 538] width 114 height 18
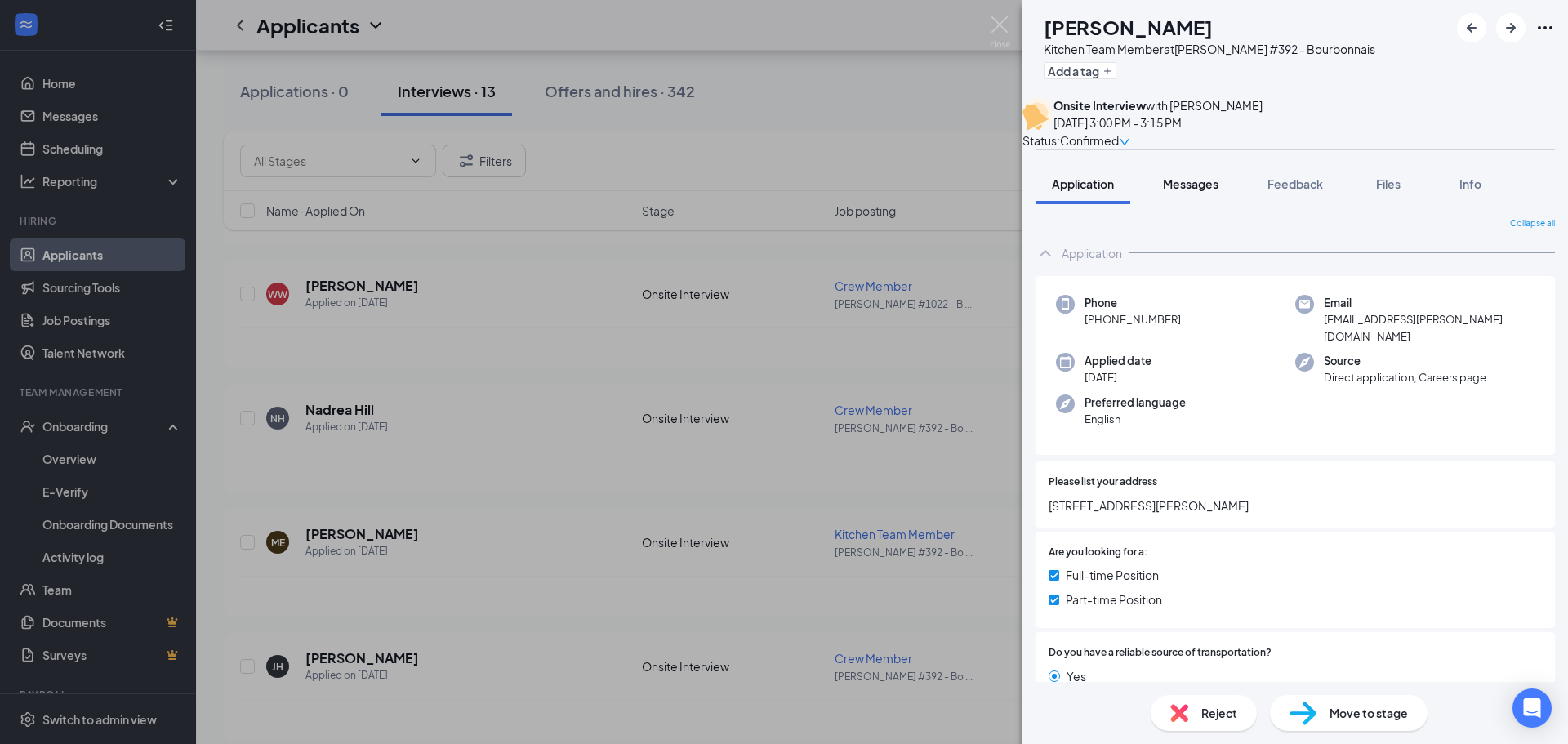
click at [1197, 191] on span "Messages" at bounding box center [1191, 183] width 56 height 15
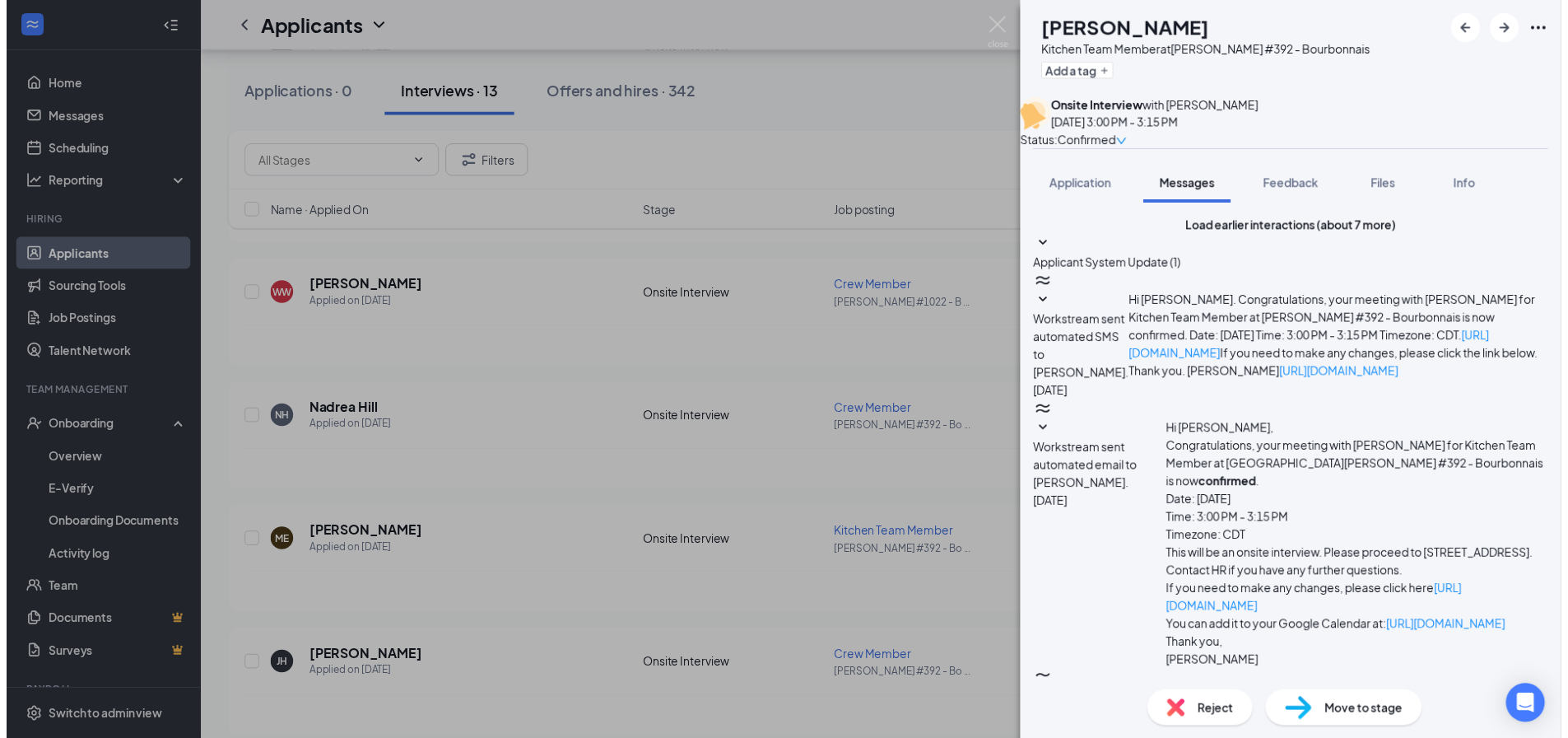
scroll to position [302, 0]
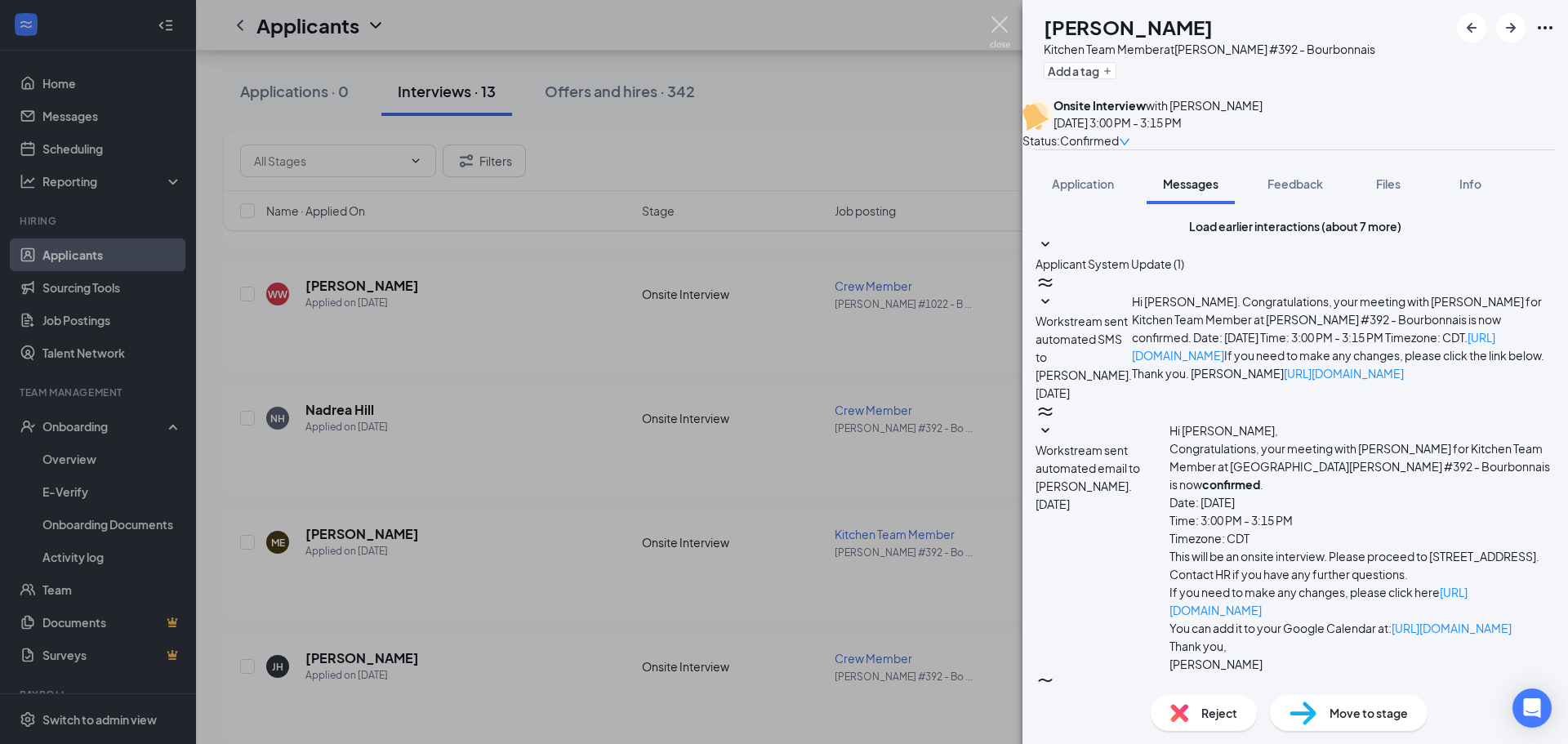
click at [1005, 41] on img at bounding box center [1000, 32] width 21 height 32
